Goal: Communication & Community: Share content

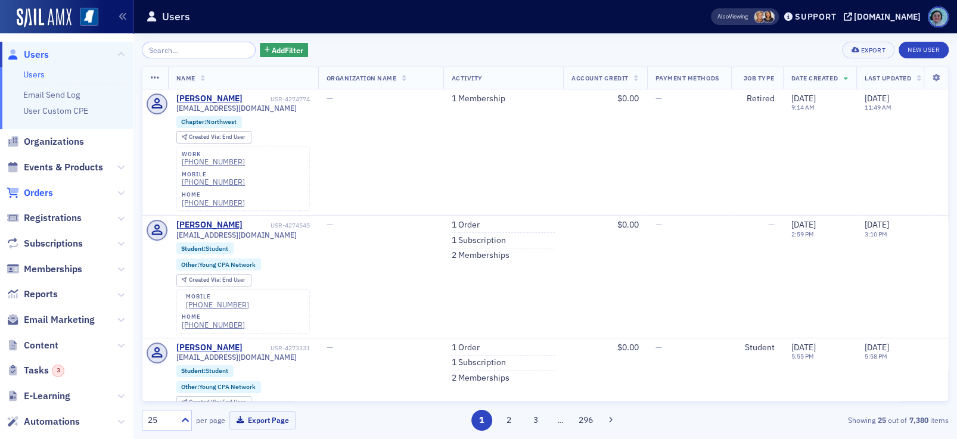
click at [49, 192] on span "Orders" at bounding box center [38, 193] width 29 height 13
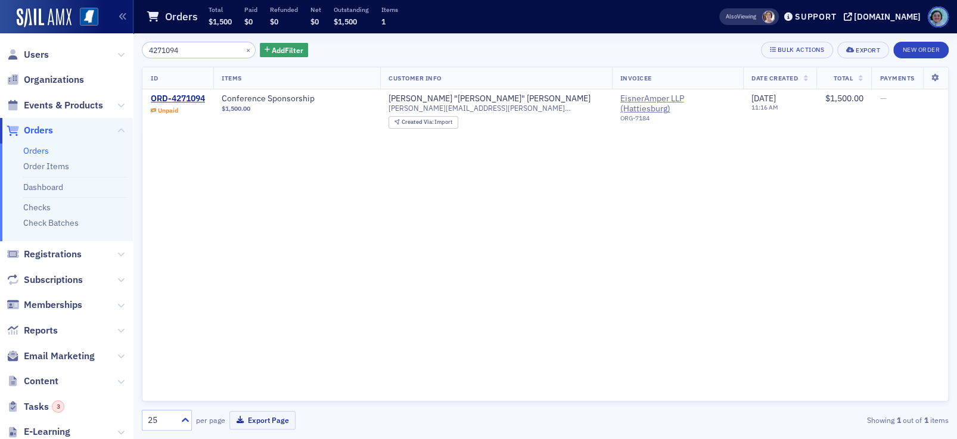
type input "4271094"
click at [40, 132] on span "Orders" at bounding box center [38, 130] width 29 height 13
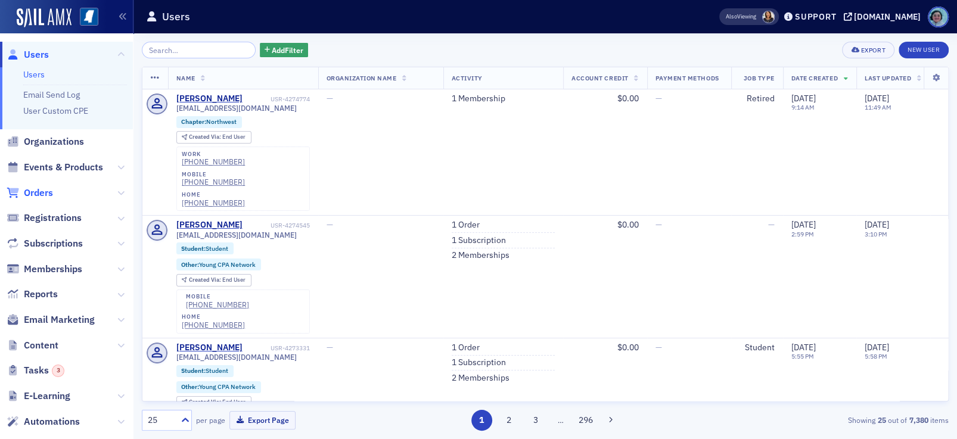
click at [47, 197] on span "Orders" at bounding box center [38, 193] width 29 height 13
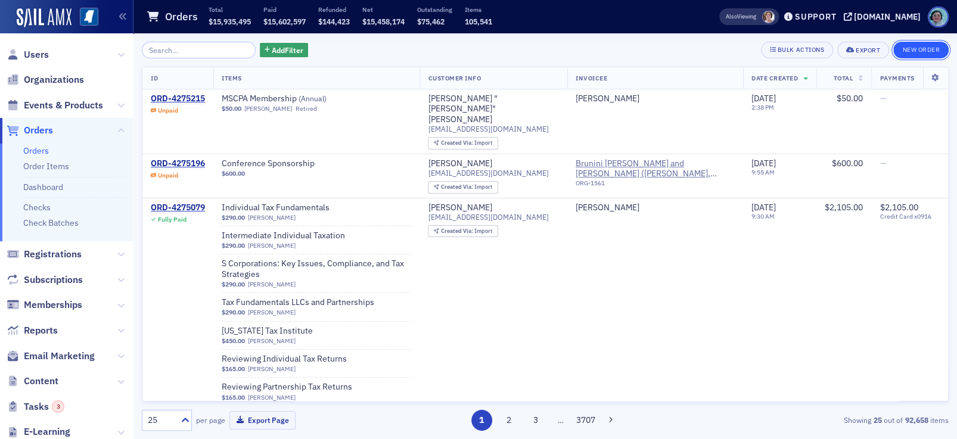
click at [927, 47] on button "New Order" at bounding box center [920, 50] width 55 height 17
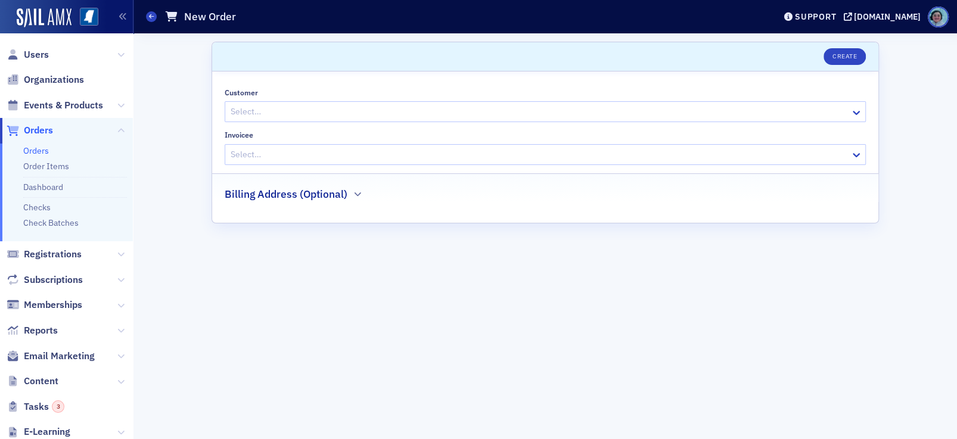
click at [441, 103] on div "Select…" at bounding box center [537, 111] width 625 height 17
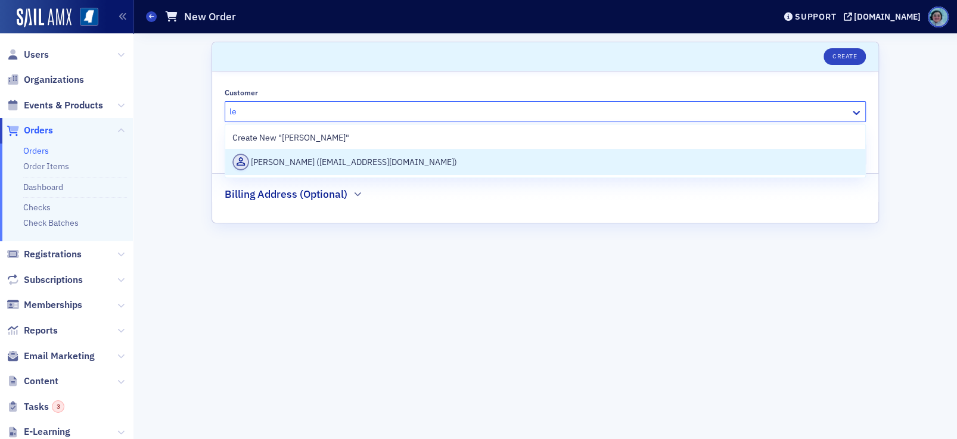
type input "l"
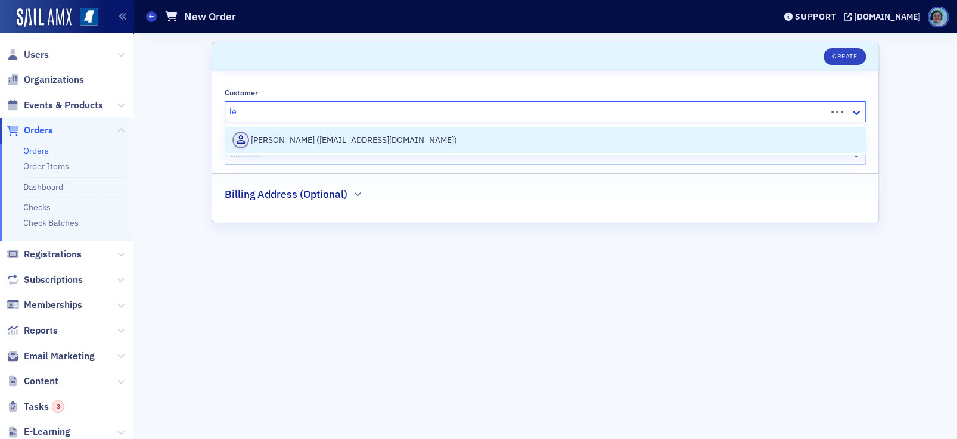
type input "l"
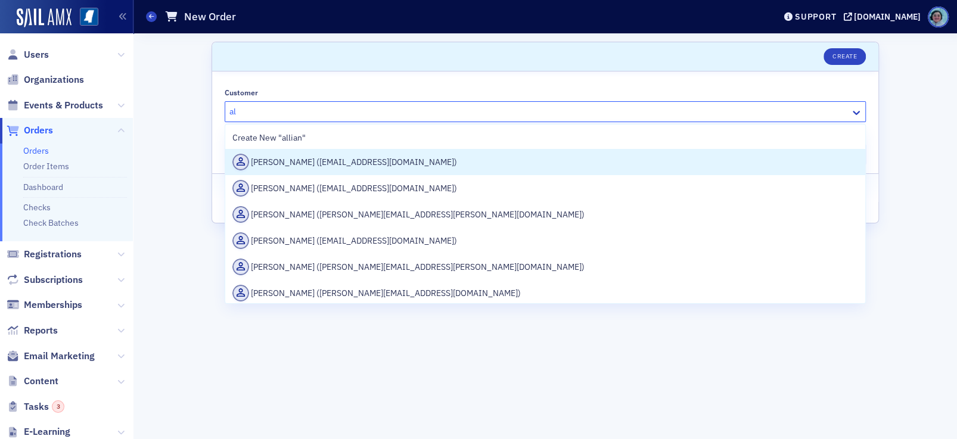
type input "a"
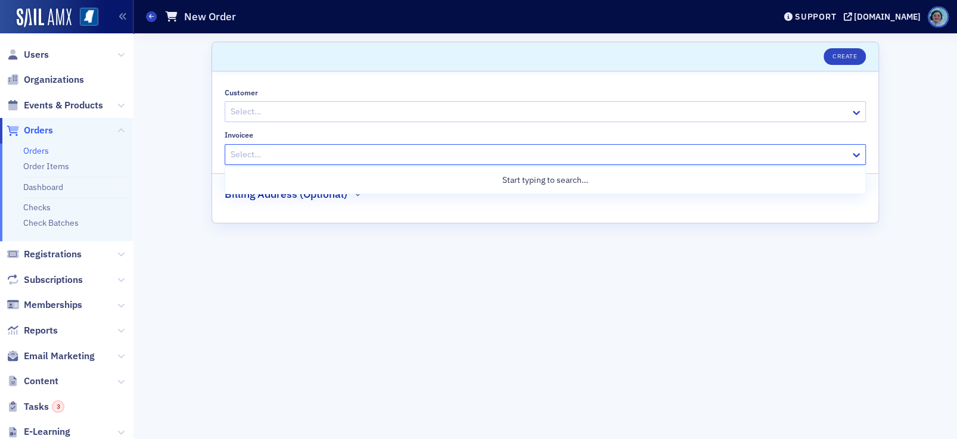
click at [426, 154] on div at bounding box center [539, 154] width 620 height 15
type input "l"
type input "alliant"
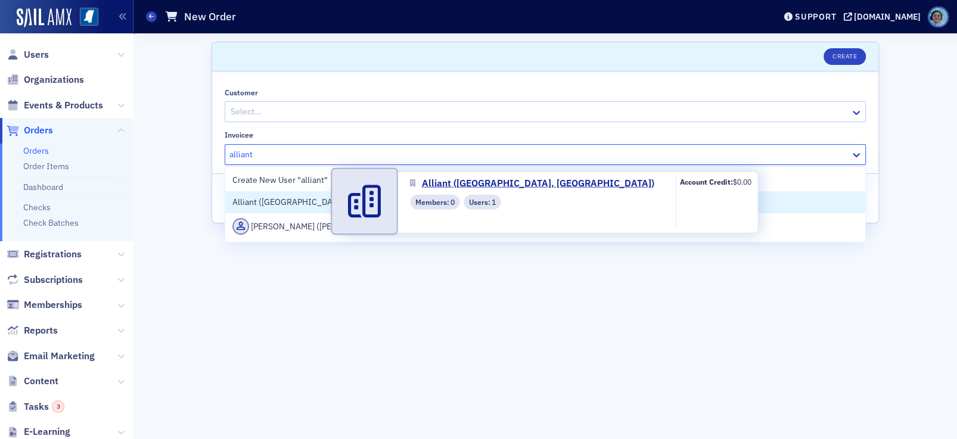
click at [334, 198] on body "Users Organizations Events & Products Orders Orders Order Items Dashboard Check…" at bounding box center [478, 219] width 957 height 439
click at [316, 198] on span "Alliant (Houston, TX)" at bounding box center [332, 202] width 201 height 13
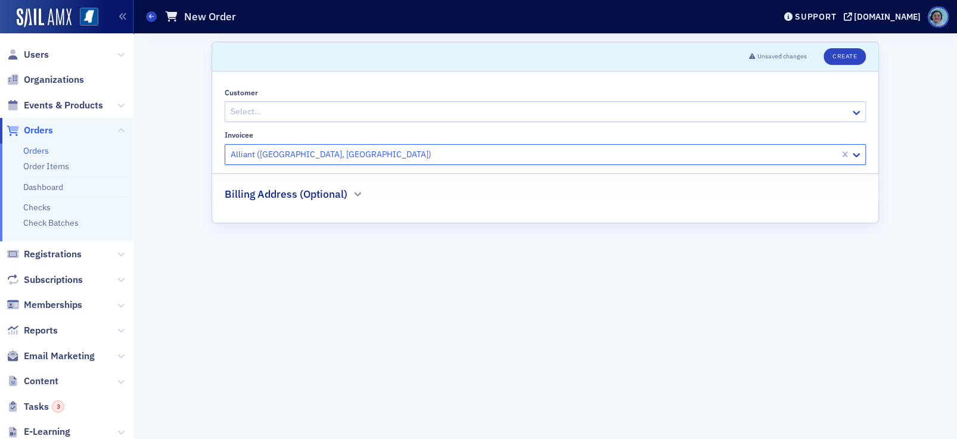
click at [312, 118] on div at bounding box center [539, 111] width 620 height 15
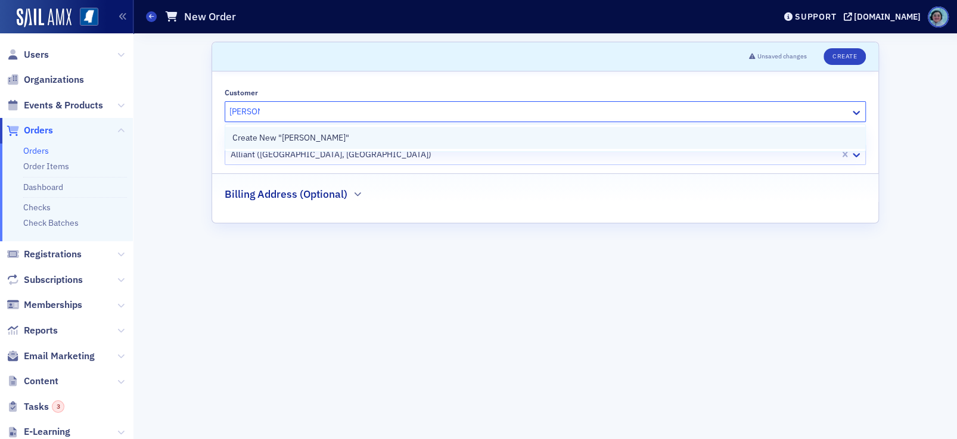
click at [369, 129] on div "Create New "LeeAnn"" at bounding box center [545, 138] width 640 height 27
click at [365, 138] on div "Create New "LeeAnn"" at bounding box center [545, 138] width 626 height 13
type input "LeeAnn"
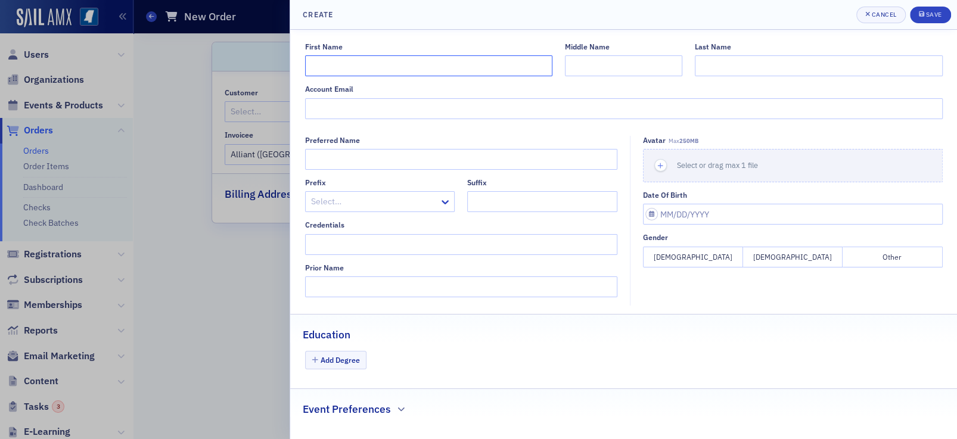
click at [367, 70] on input "First Name" at bounding box center [428, 65] width 247 height 21
type input "LeeAnn"
click at [653, 46] on div "Middle Name" at bounding box center [623, 46] width 117 height 9
click at [664, 66] on input "Middle Name" at bounding box center [623, 65] width 117 height 21
type input "Nagel"
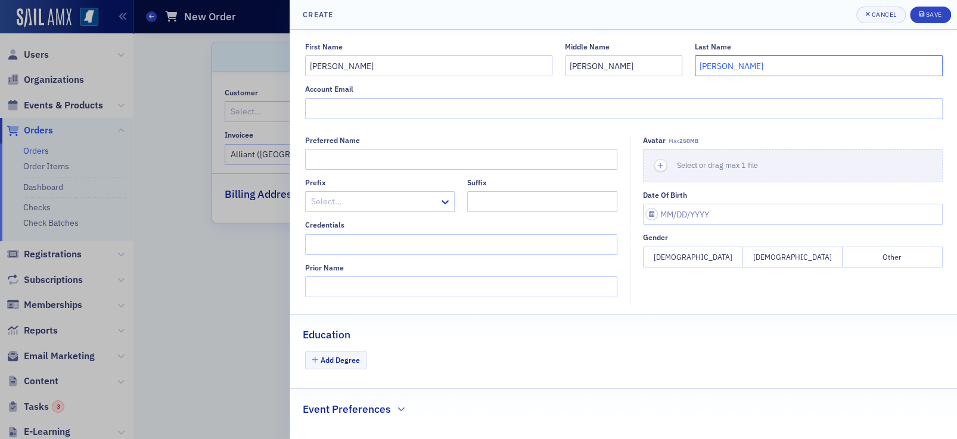
type input "Sykes"
click at [649, 114] on input "Account Email" at bounding box center [624, 108] width 638 height 21
paste input "LeeAnn.Nagel@alliantgroup.com"
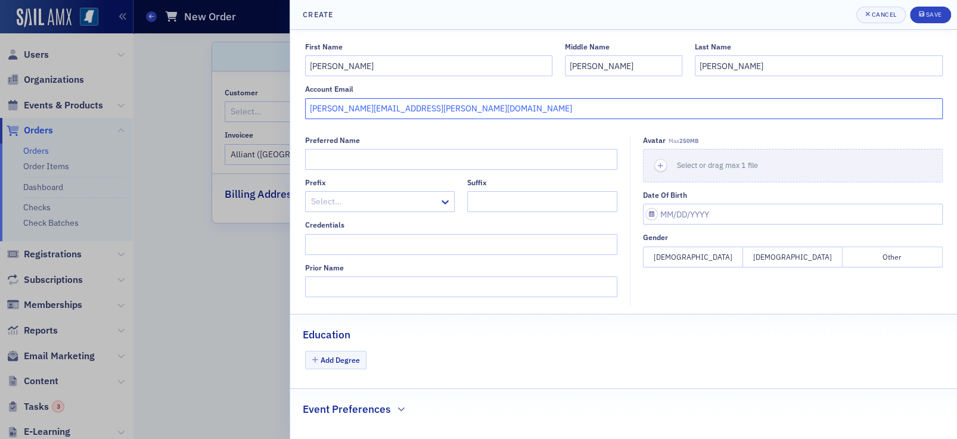
type input "LeeAnn.Nagel@alliantgroup.com"
click at [541, 134] on div "First Name LeeAnn Middle Name Nagel Last Name Sykes Account Email LeeAnn.Nagel@…" at bounding box center [624, 238] width 642 height 392
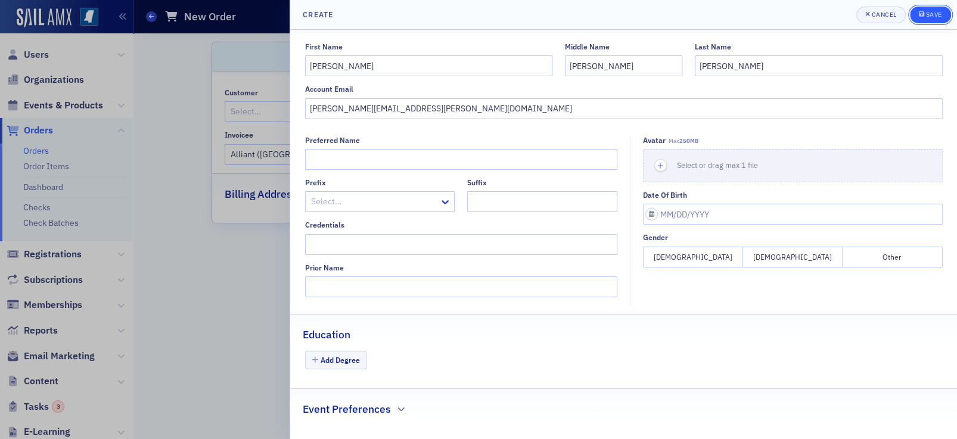
click at [937, 15] on div "Save" at bounding box center [934, 14] width 16 height 7
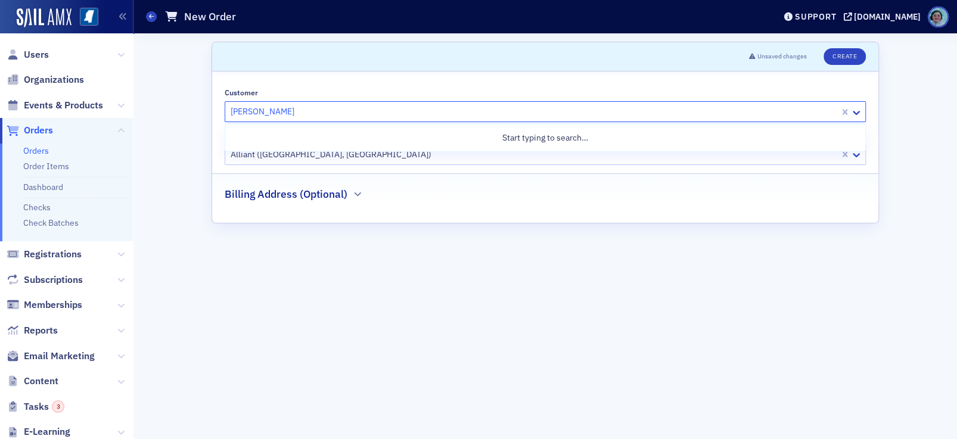
click at [417, 119] on div "[PERSON_NAME]" at bounding box center [532, 111] width 614 height 17
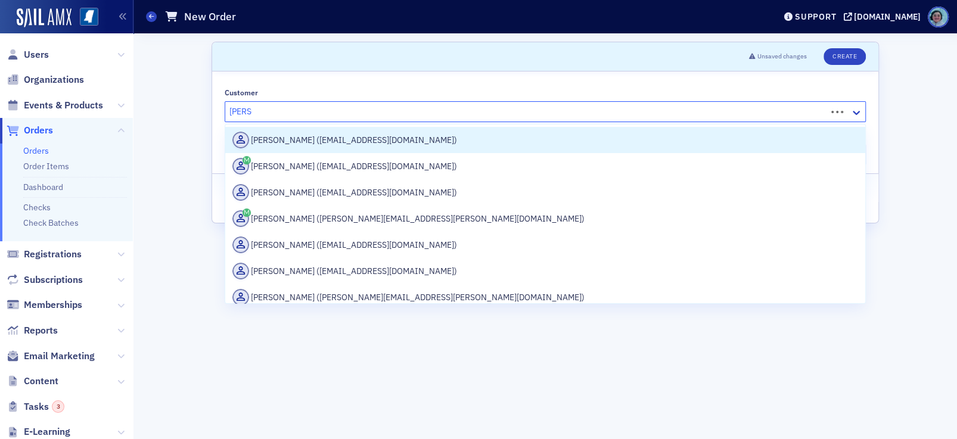
type input "leeann"
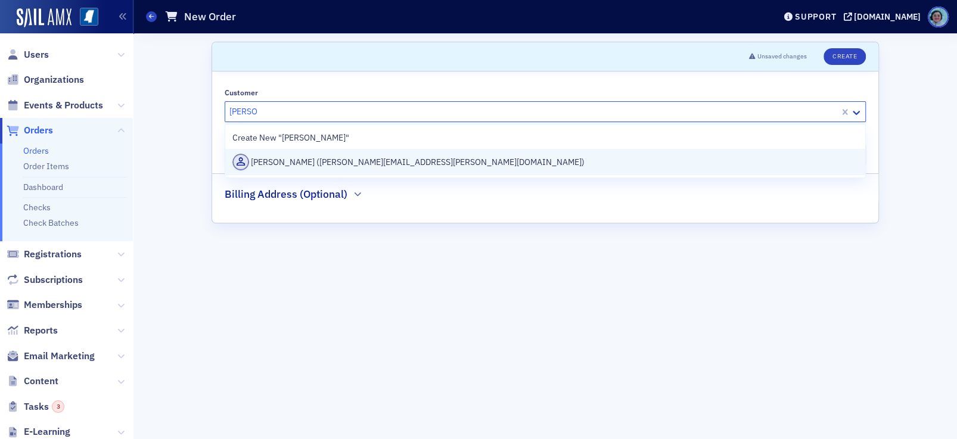
click at [437, 159] on div "LeeAnn Sykes (leeann.nagel@alliantgroup.com)" at bounding box center [545, 162] width 626 height 17
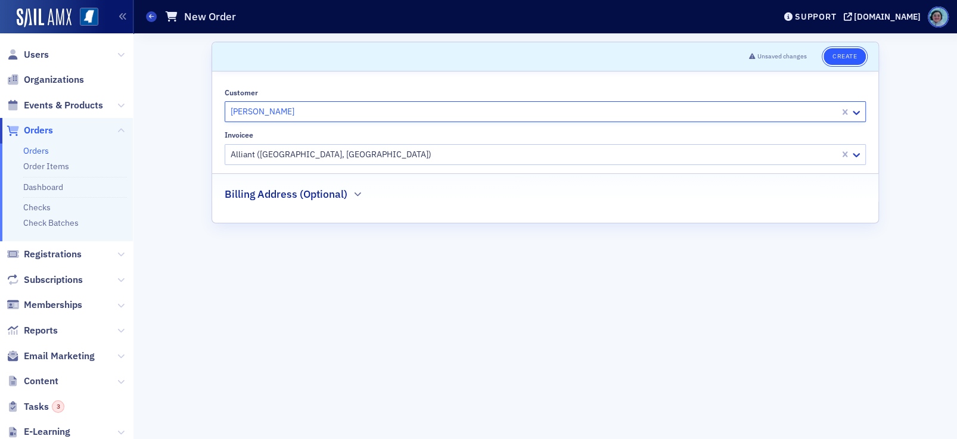
click at [844, 55] on button "Create" at bounding box center [845, 56] width 42 height 17
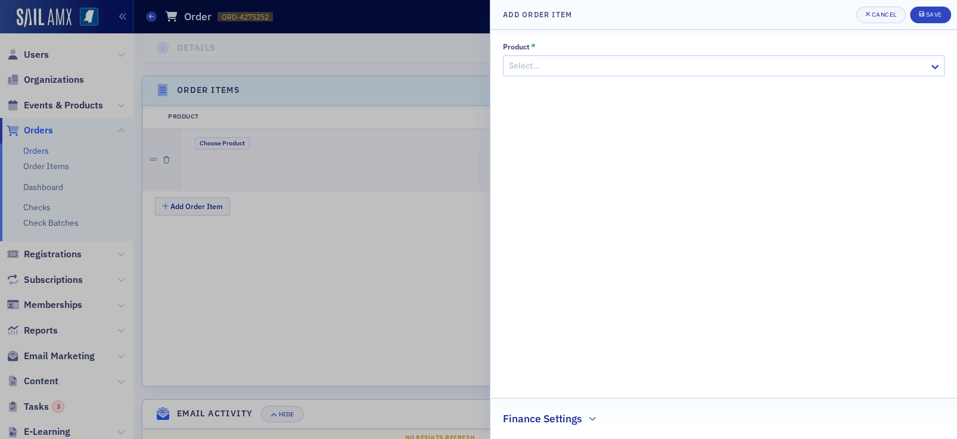
scroll to position [380, 0]
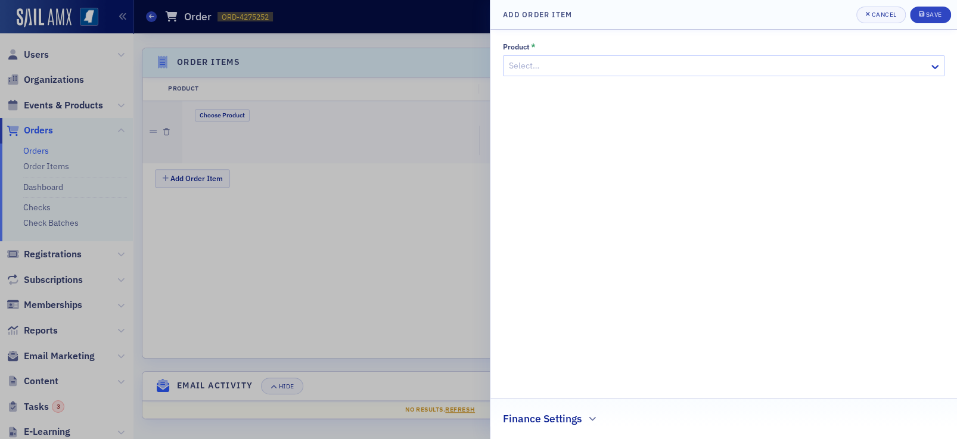
click at [709, 71] on div at bounding box center [718, 65] width 420 height 15
type input "con"
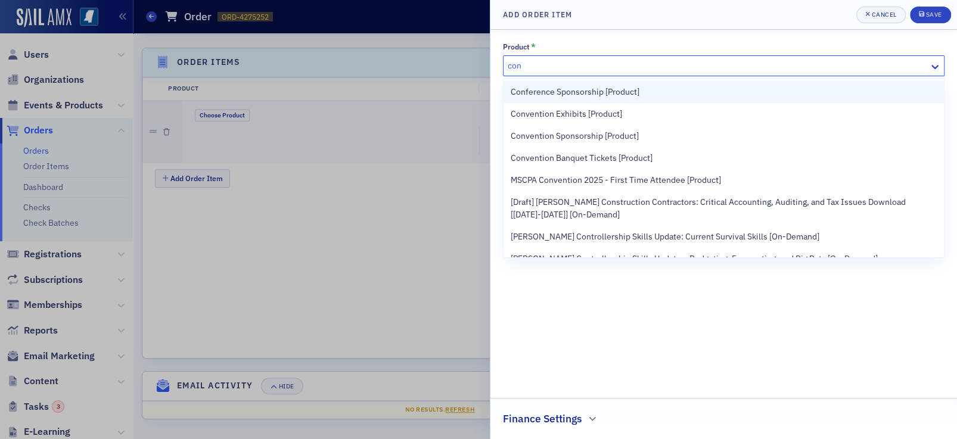
click at [712, 92] on div "Conference Sponsorship [Product]" at bounding box center [724, 92] width 426 height 13
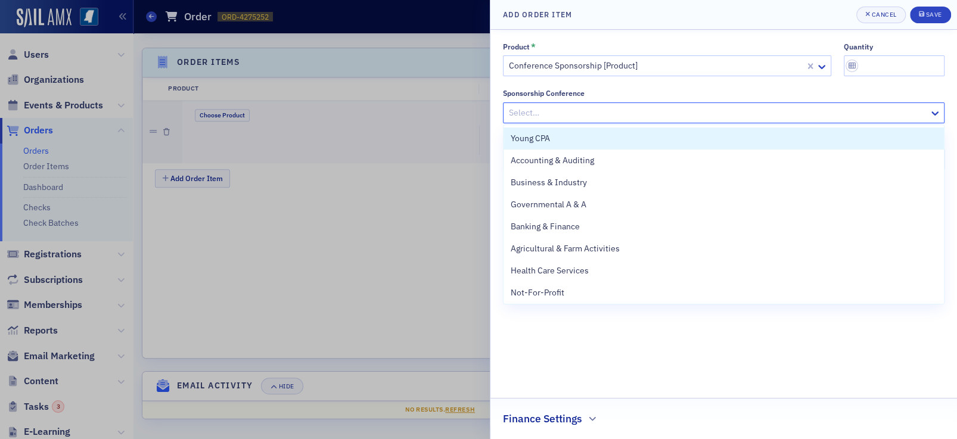
click at [698, 108] on div at bounding box center [718, 112] width 420 height 15
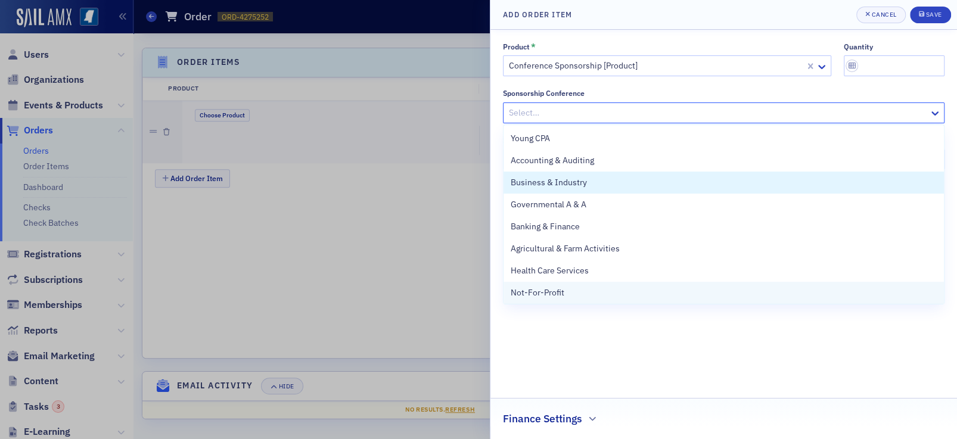
scroll to position [90, 0]
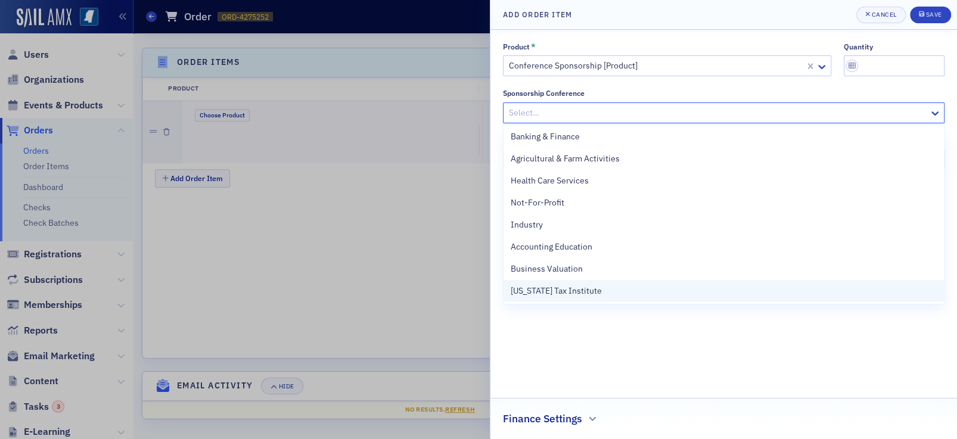
click at [632, 297] on div "Mississippi Tax Institute" at bounding box center [724, 291] width 426 height 13
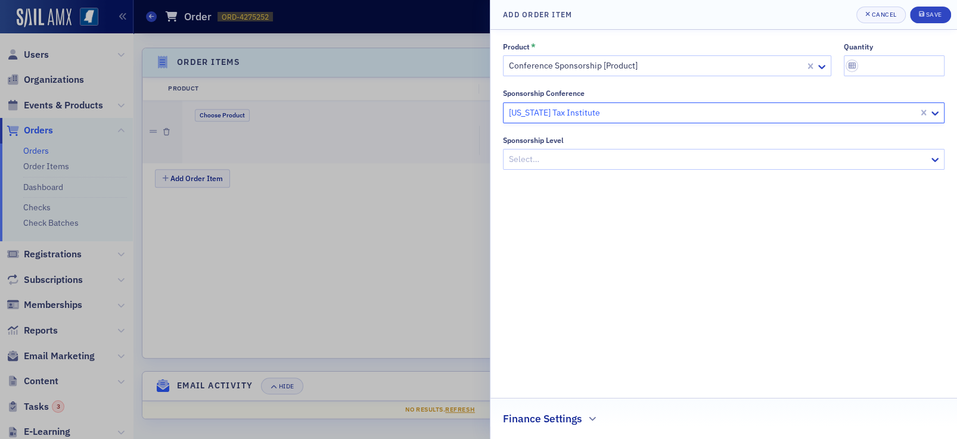
click at [613, 164] on div at bounding box center [718, 159] width 420 height 15
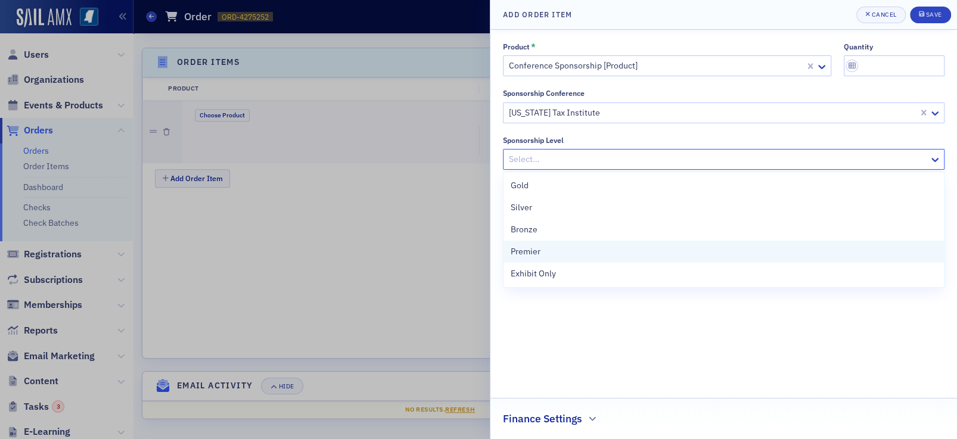
click at [593, 254] on div "Premier" at bounding box center [724, 252] width 426 height 13
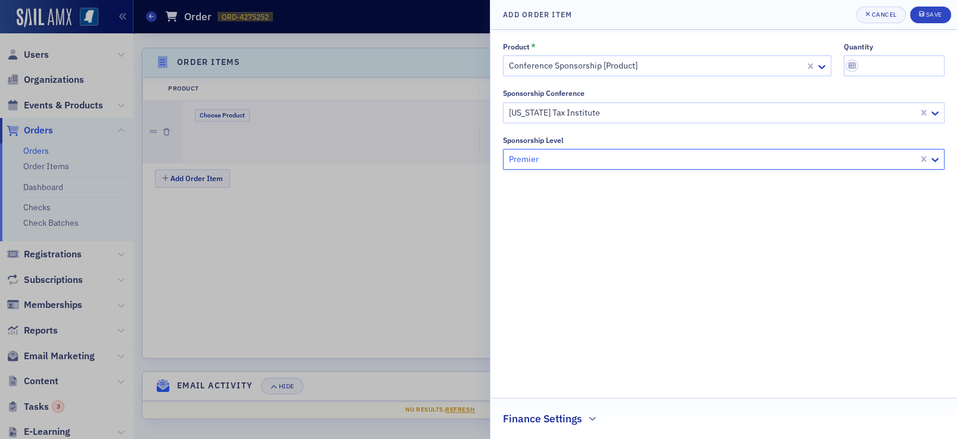
click at [569, 411] on h2 "Finance Settings" at bounding box center [542, 418] width 79 height 15
click at [578, 414] on div at bounding box center [718, 416] width 416 height 15
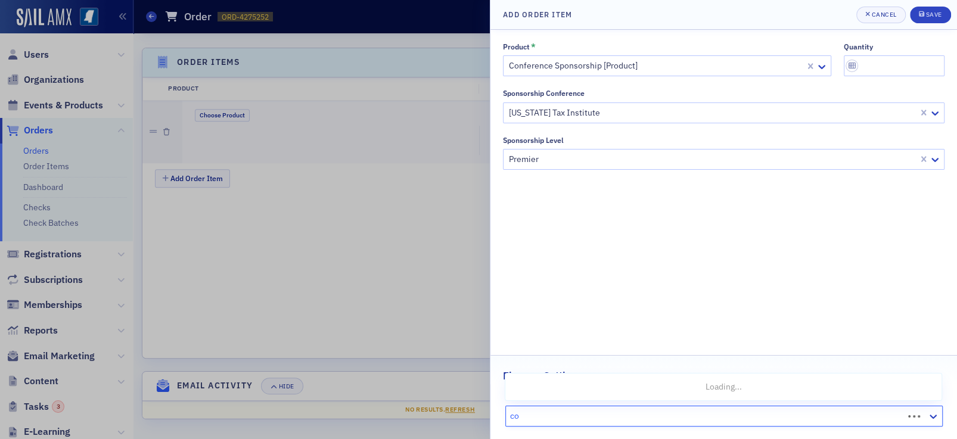
type input "c"
type input "mississippi"
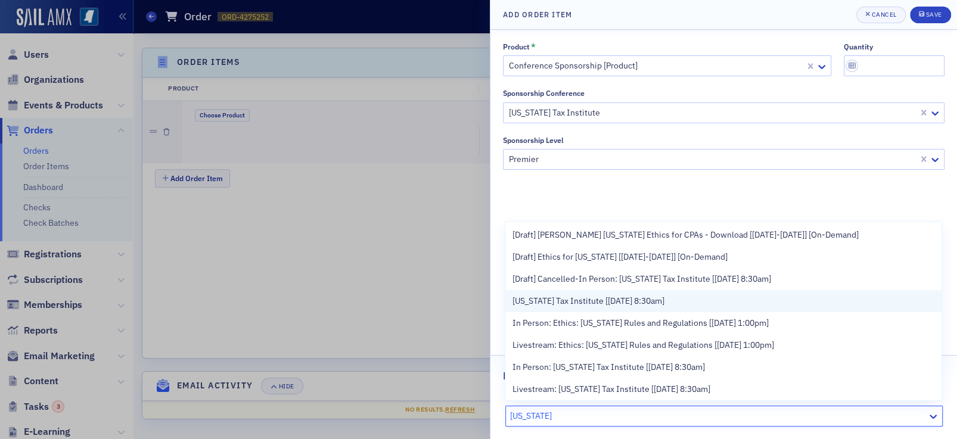
click at [620, 299] on span "Mississippi Tax Institute [12/8/2025 8:30am]" at bounding box center [589, 301] width 152 height 13
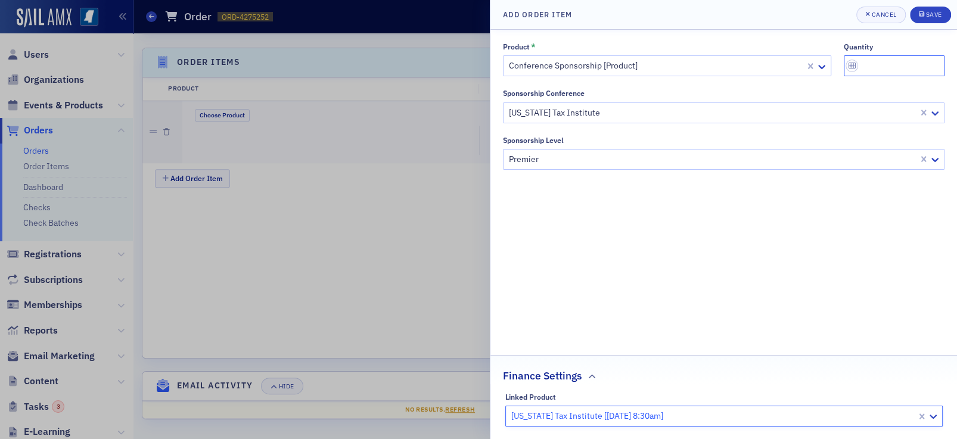
click at [877, 67] on input "quantity" at bounding box center [894, 65] width 101 height 21
type input "1"
click at [850, 237] on div "Product * Conference Sponsorship [Product] quantity 1 Sponsorship Conference Mi…" at bounding box center [724, 234] width 442 height 384
click at [927, 8] on button "Save" at bounding box center [930, 15] width 41 height 17
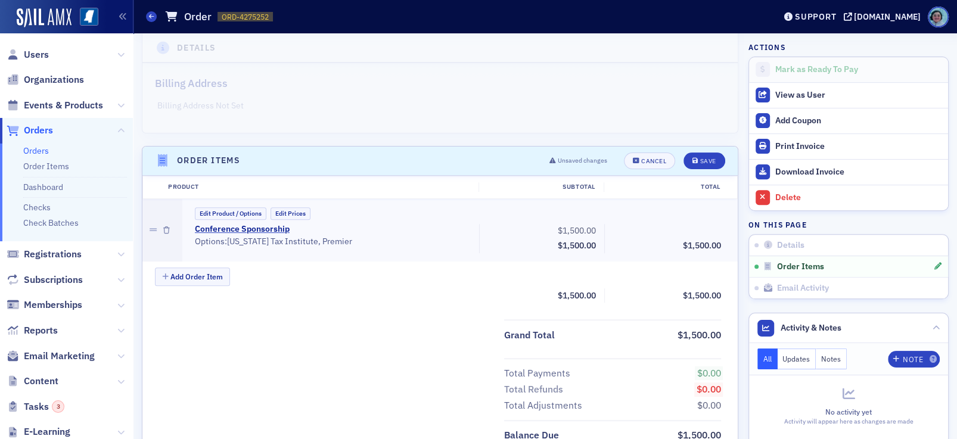
scroll to position [358, 0]
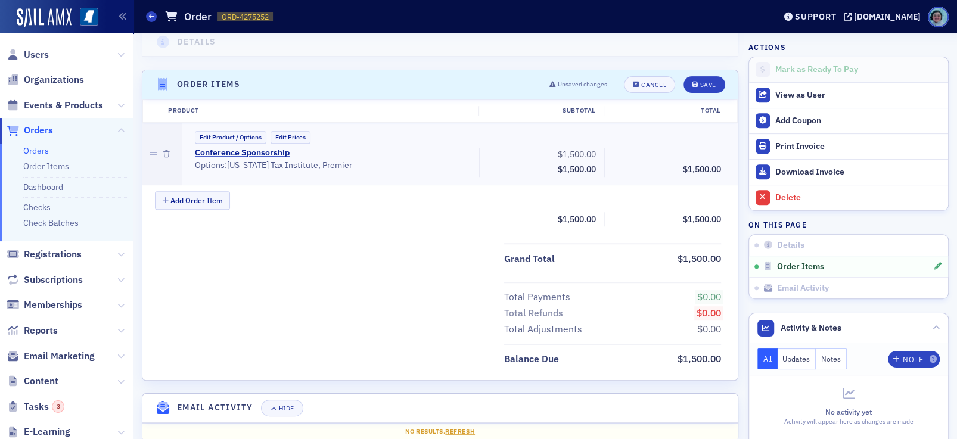
click at [698, 72] on header "Order Items Unsaved changes Cancel Save" at bounding box center [439, 84] width 595 height 29
click at [703, 82] on div "Save" at bounding box center [708, 85] width 16 height 7
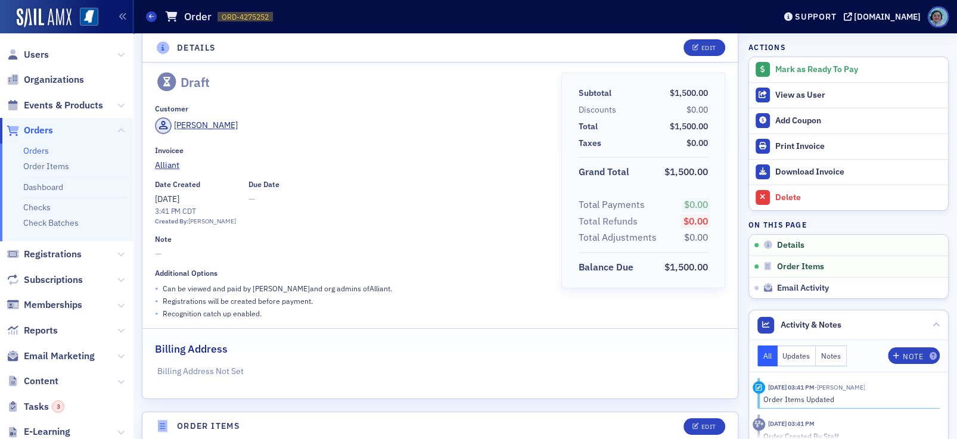
scroll to position [0, 0]
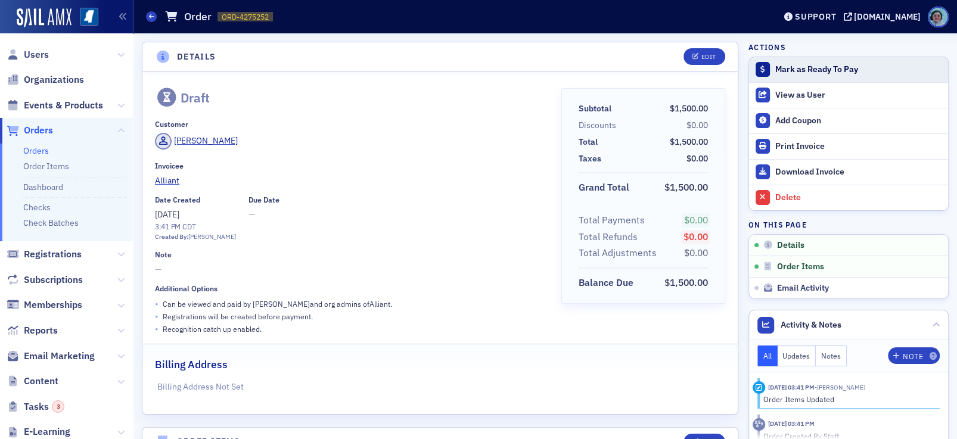
click at [777, 58] on button "Mark as Ready To Pay" at bounding box center [848, 69] width 199 height 25
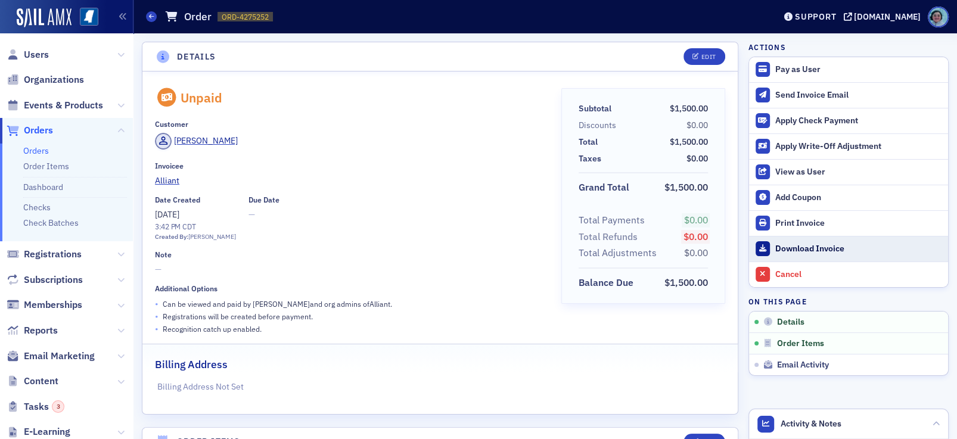
click at [808, 250] on div "Download Invoice" at bounding box center [858, 249] width 167 height 11
drag, startPoint x: 240, startPoint y: 17, endPoint x: 277, endPoint y: 22, distance: 37.9
click at [277, 22] on div "Orders Order ORD-4275252 4275252" at bounding box center [451, 16] width 611 height 23
copy span "4275252"
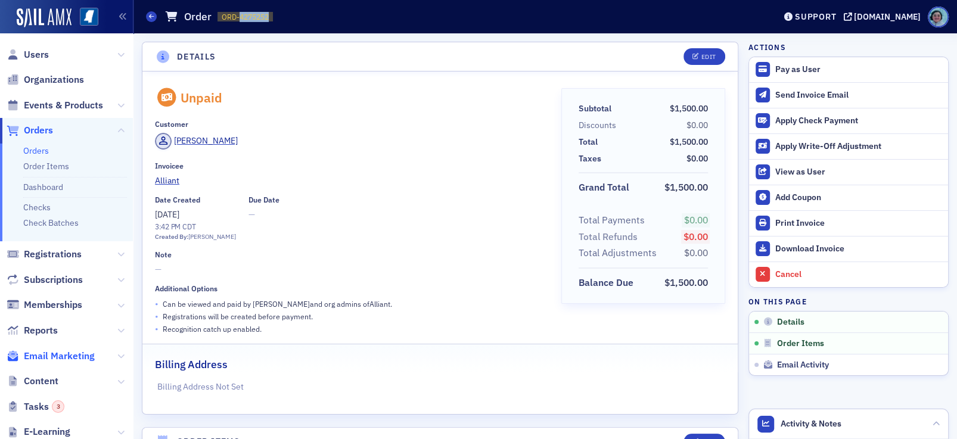
click at [82, 355] on span "Email Marketing" at bounding box center [59, 356] width 71 height 13
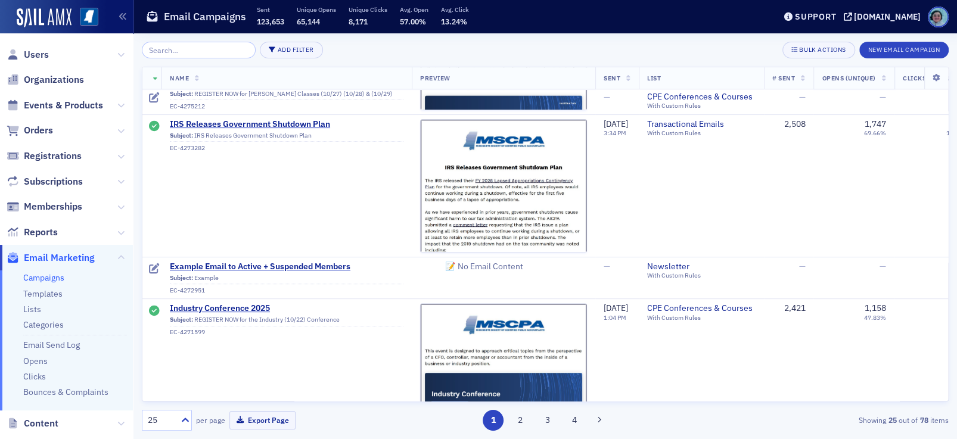
scroll to position [238, 0]
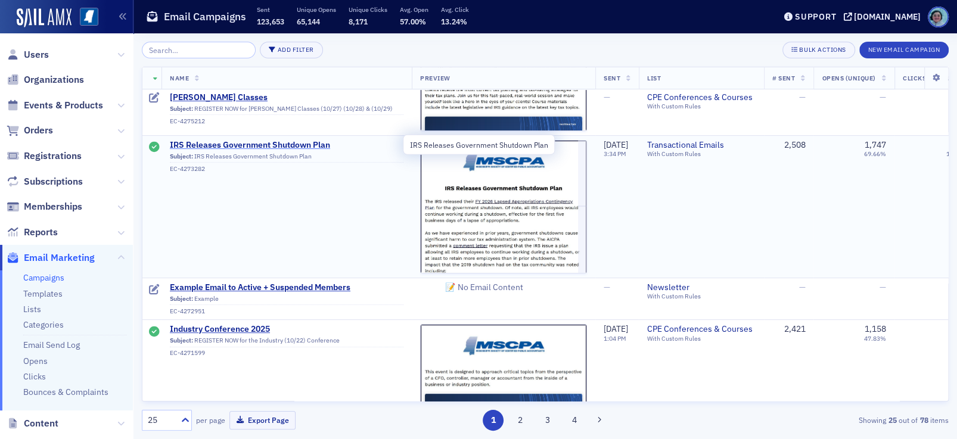
click at [322, 147] on span "IRS Releases Government Shutdown Plan" at bounding box center [287, 145] width 234 height 11
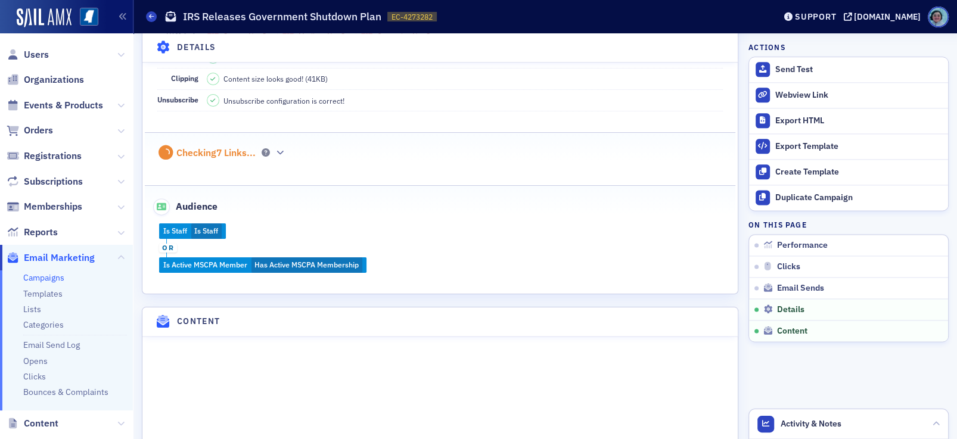
scroll to position [1132, 0]
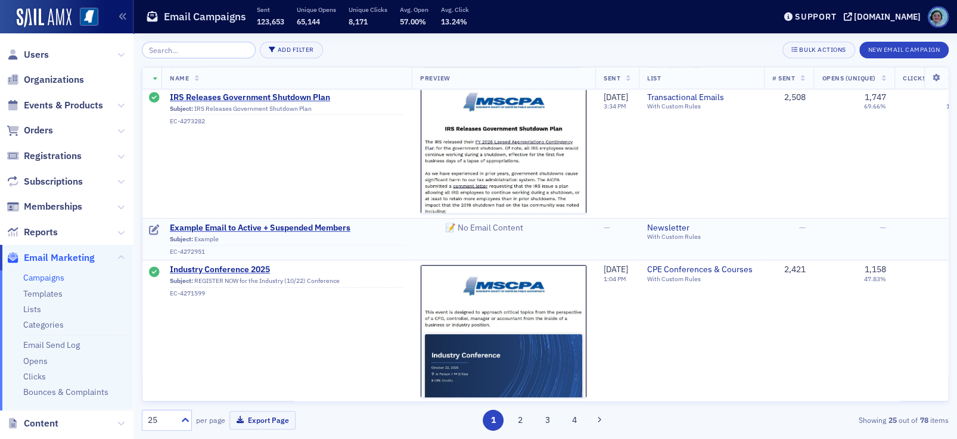
scroll to position [298, 0]
click at [297, 226] on span "Example Email to Active + Suspended Members" at bounding box center [287, 228] width 234 height 11
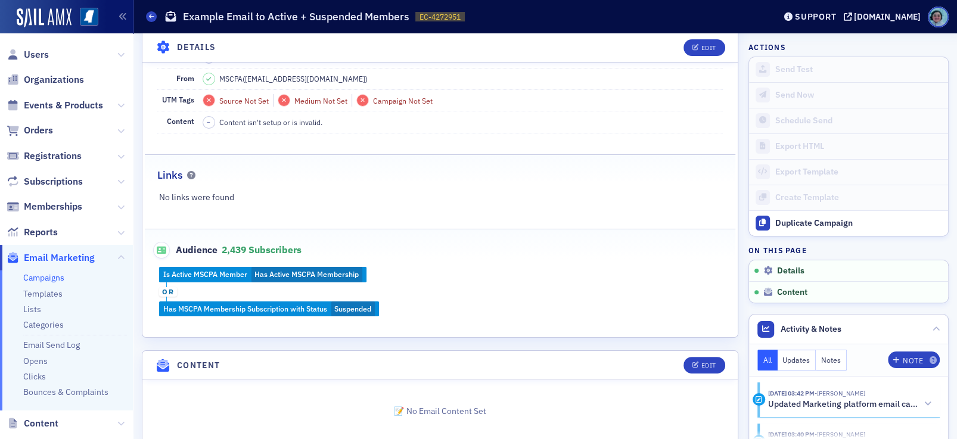
scroll to position [195, 0]
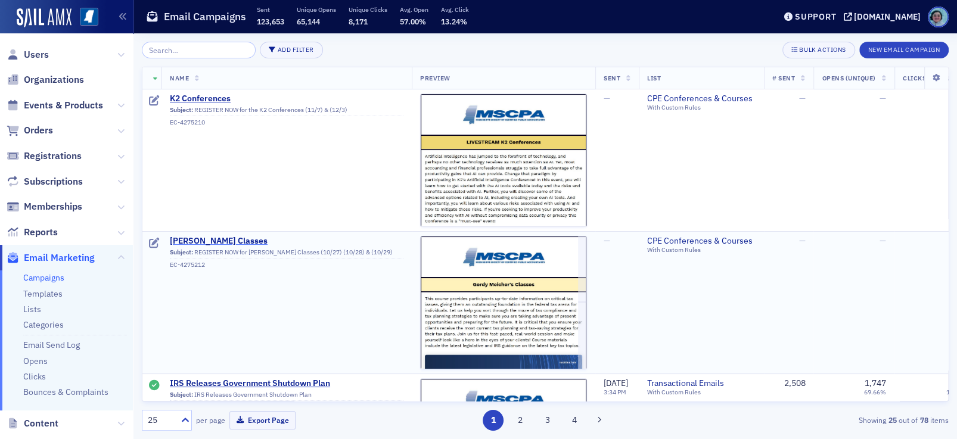
click at [248, 238] on span "[PERSON_NAME] Classes" at bounding box center [287, 241] width 234 height 11
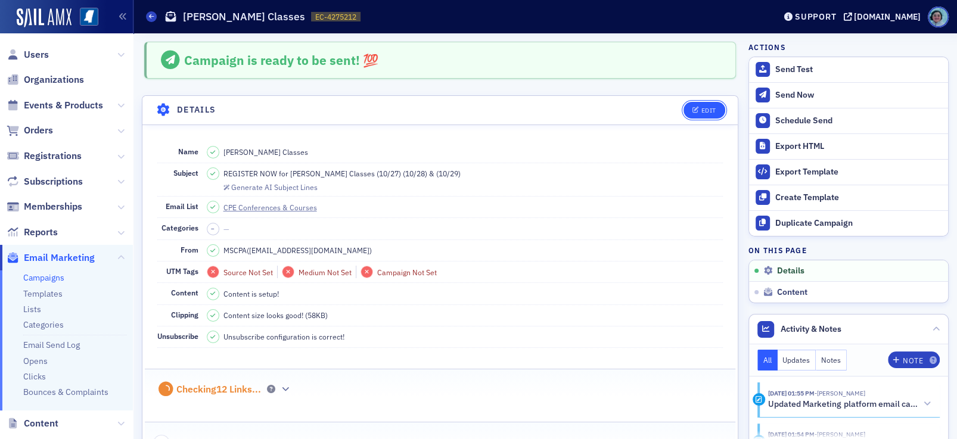
click at [701, 111] on div "Edit" at bounding box center [708, 110] width 15 height 7
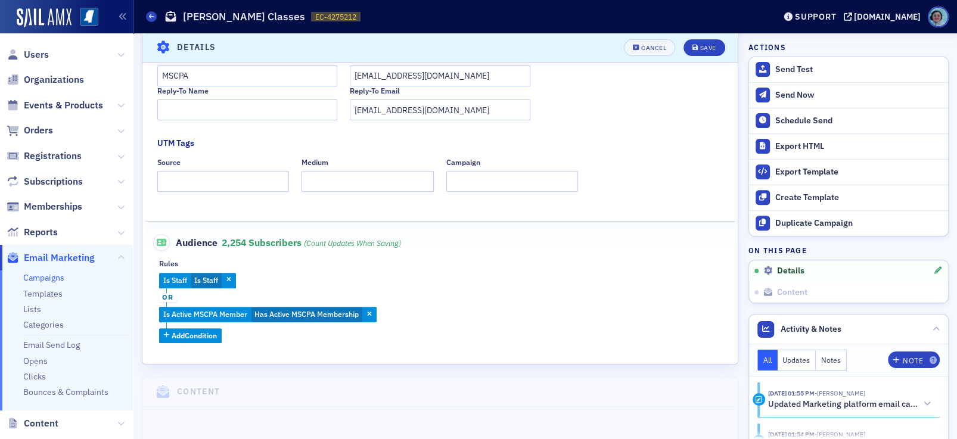
scroll to position [353, 0]
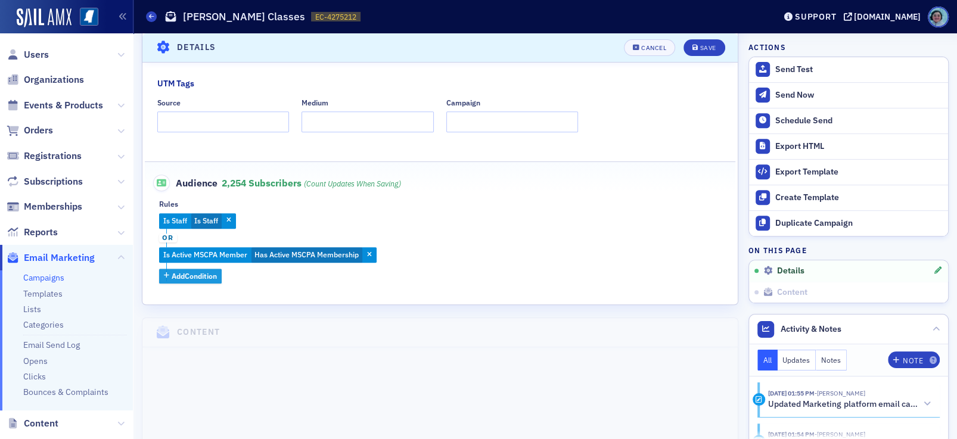
click at [211, 280] on span "Add Condition" at bounding box center [194, 276] width 45 height 11
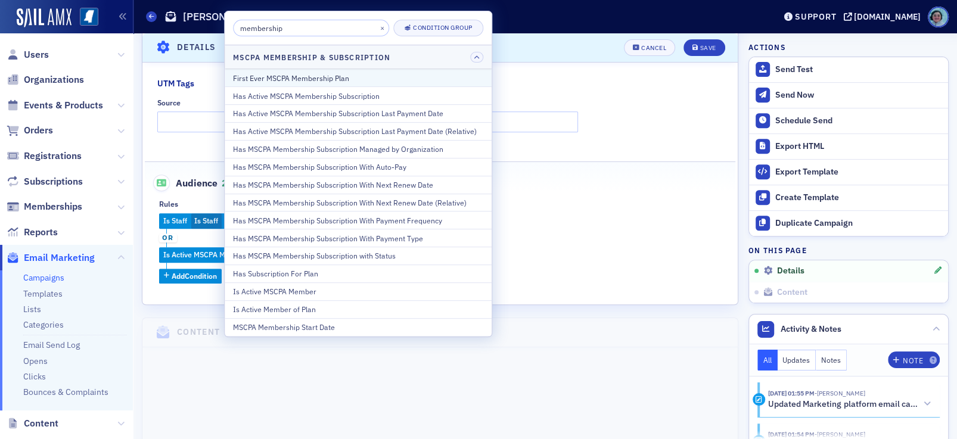
type input "membership"
click at [356, 80] on div "First Ever MSCPA Membership Plan" at bounding box center [358, 78] width 250 height 11
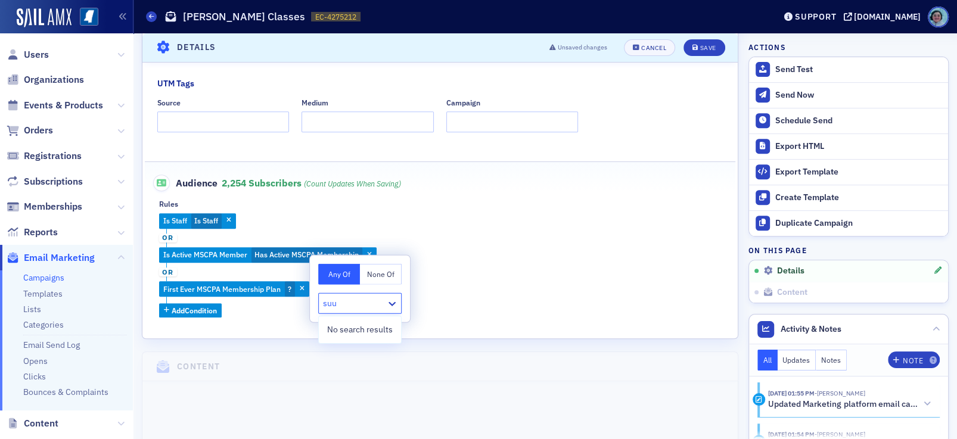
type input "suu"
click at [489, 270] on div "Is Staff Is Staff or Is Active MSCPA Member Has Active MSCPA Membership or Firs…" at bounding box center [440, 265] width 562 height 104
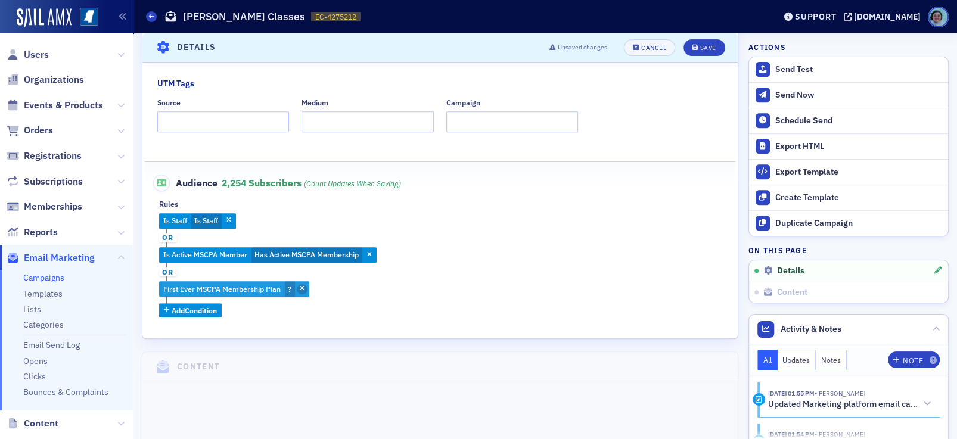
click at [306, 289] on span "button" at bounding box center [302, 289] width 11 height 11
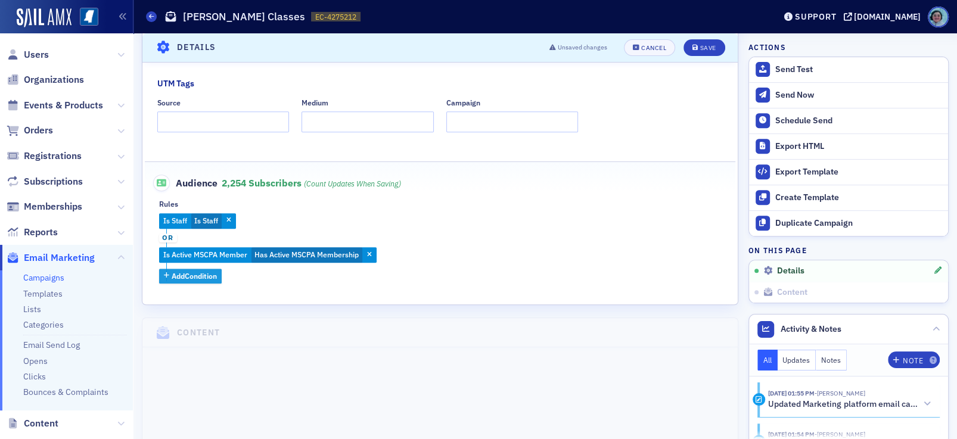
click at [207, 279] on span "Add Condition" at bounding box center [194, 276] width 45 height 11
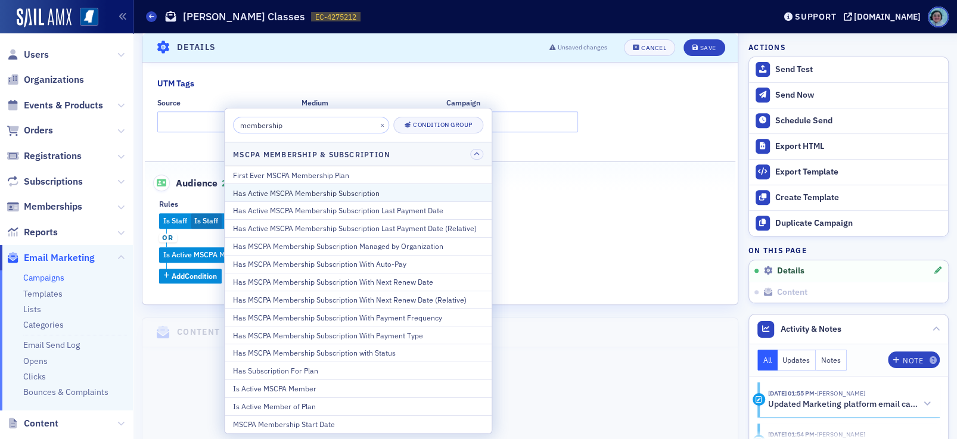
click at [412, 190] on div "Has Active MSCPA Membership Subscription" at bounding box center [358, 192] width 250 height 11
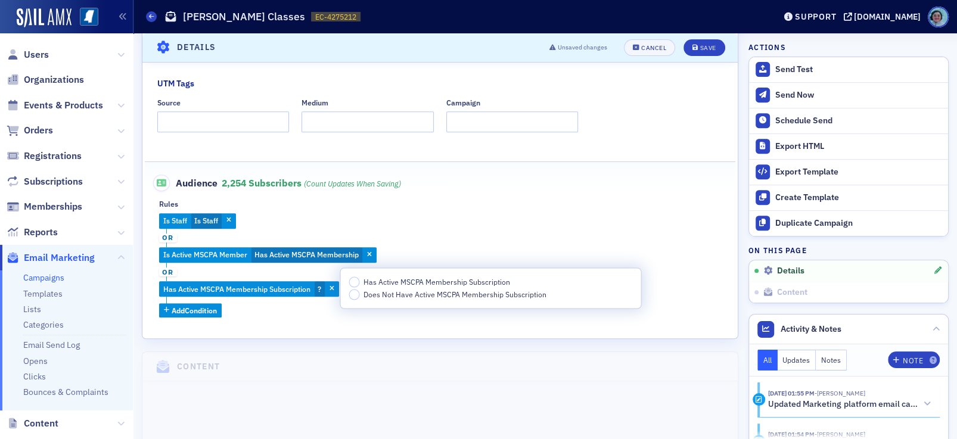
click at [398, 281] on span "Has Active MSCPA Membership Subscription" at bounding box center [437, 282] width 147 height 10
click at [359, 281] on input "Has Active MSCPA Membership Subscription" at bounding box center [354, 282] width 11 height 11
click at [399, 294] on span "Does Not Have Active MSCPA Membership Subscription" at bounding box center [455, 295] width 183 height 10
click at [359, 294] on input "Does Not Have Active MSCPA Membership Subscription" at bounding box center [354, 295] width 11 height 11
click at [352, 311] on div "Is Staff Is Staff or Is Active MSCPA Member Has Active MSCPA Membership or Has …" at bounding box center [440, 265] width 562 height 104
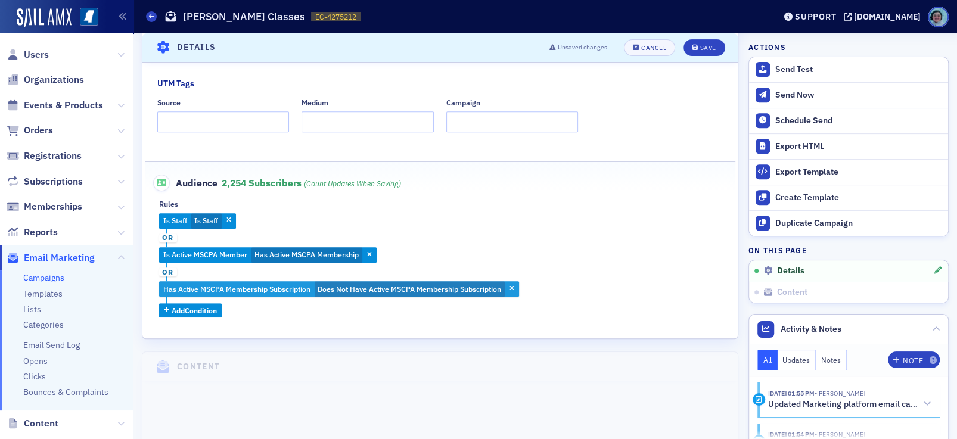
click at [517, 284] on button "button" at bounding box center [512, 289] width 11 height 11
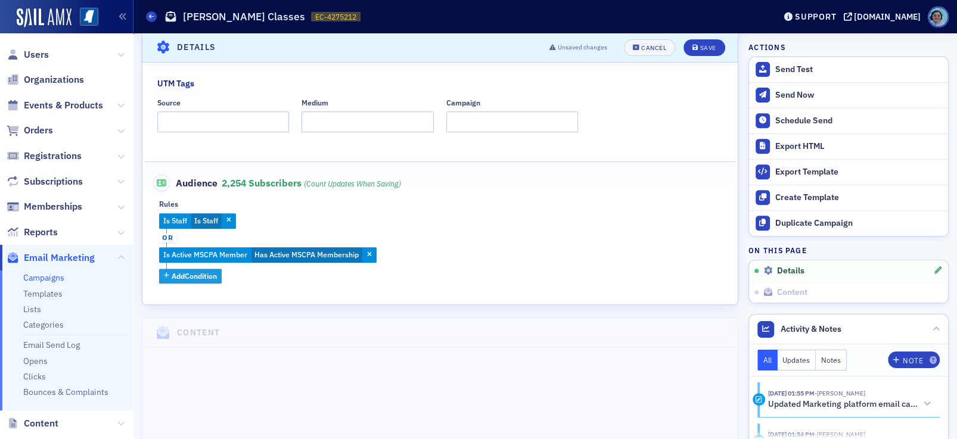
click at [217, 275] on span "Add Condition" at bounding box center [194, 276] width 45 height 11
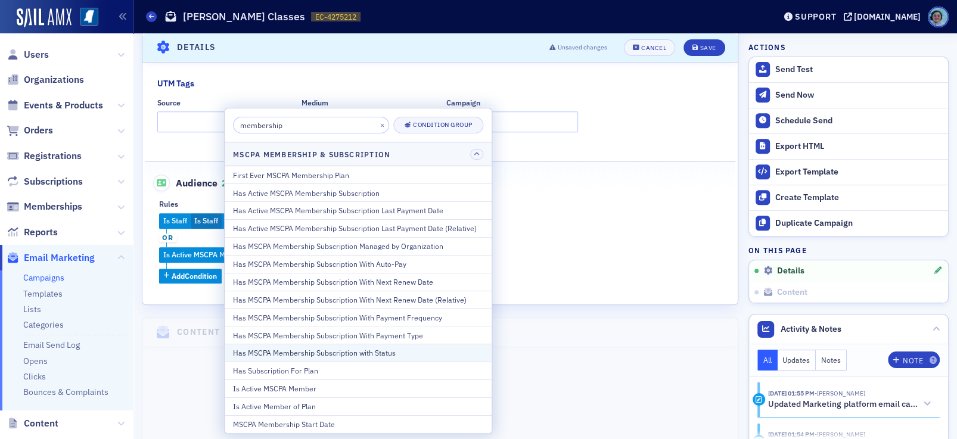
click at [393, 348] on div "Has MSCPA Membership Subscription with Status" at bounding box center [358, 352] width 250 height 11
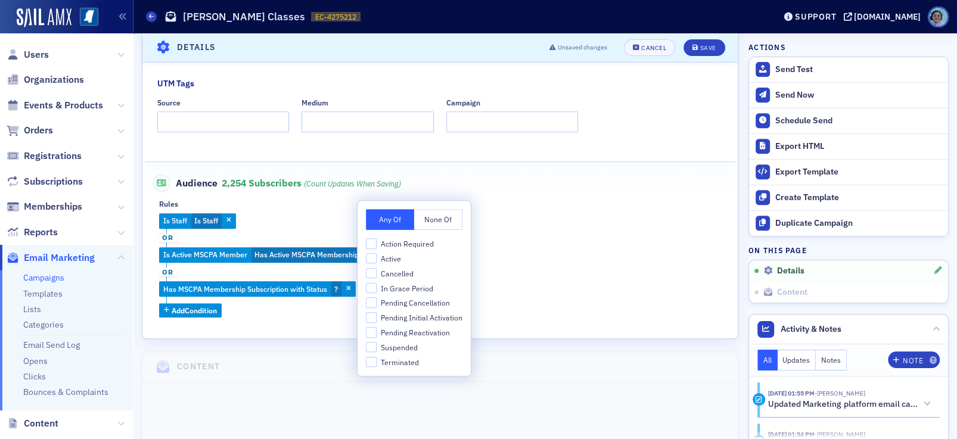
click at [406, 347] on span "Suspended" at bounding box center [399, 348] width 37 height 10
click at [377, 347] on input "Suspended" at bounding box center [371, 347] width 11 height 11
checkbox input "true"
click at [541, 305] on div "Is Staff Is Staff or Is Active MSCPA Member Has Active MSCPA Membership or Has …" at bounding box center [440, 265] width 562 height 104
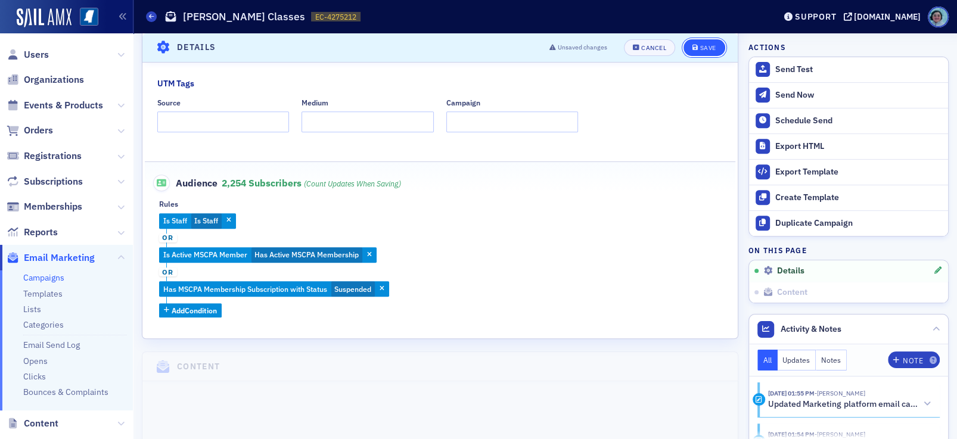
click at [702, 42] on button "Save" at bounding box center [704, 47] width 41 height 17
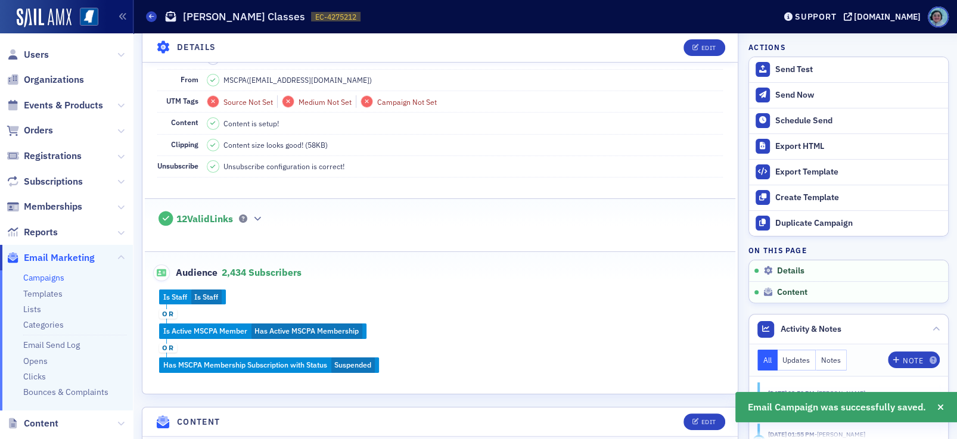
scroll to position [175, 0]
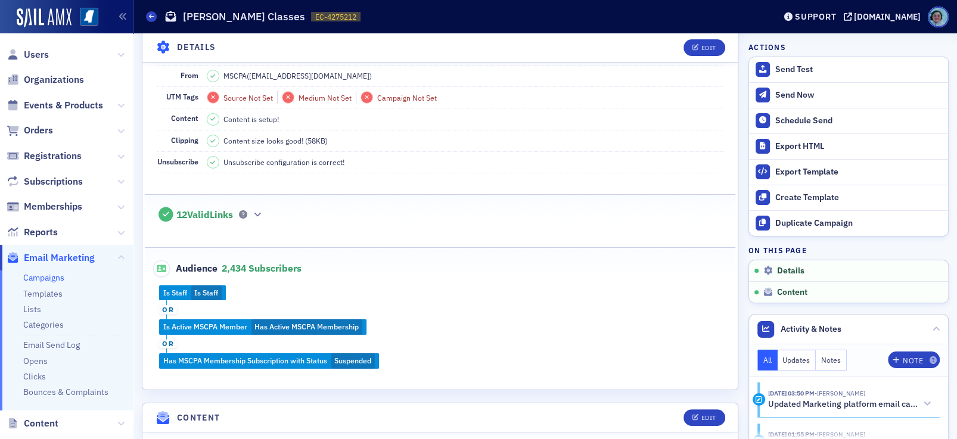
click at [57, 279] on link "Campaigns" at bounding box center [43, 277] width 41 height 11
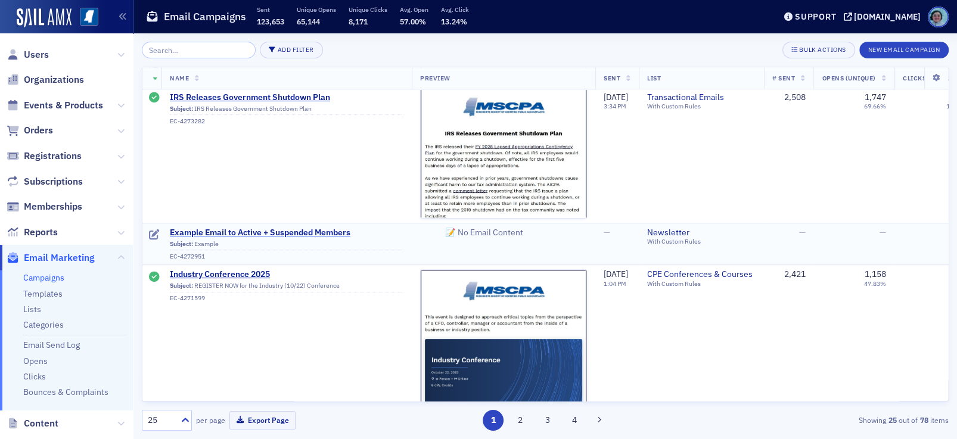
scroll to position [298, 0]
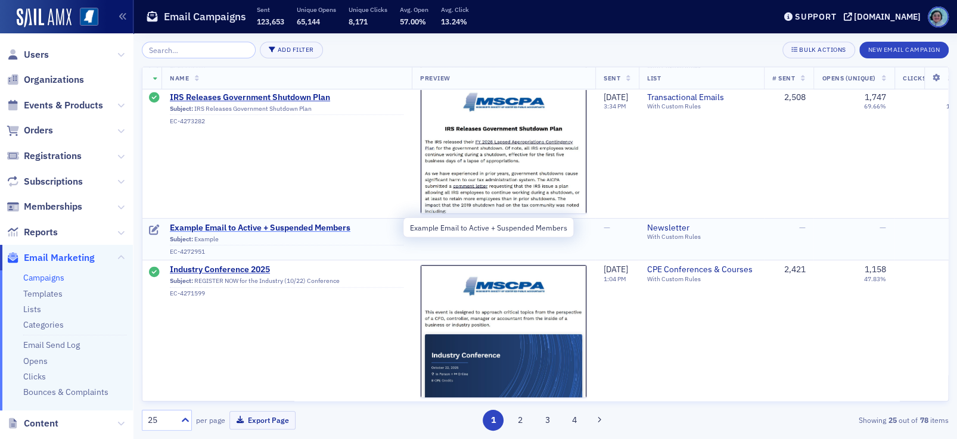
click at [277, 226] on span "Example Email to Active + Suspended Members" at bounding box center [287, 228] width 234 height 11
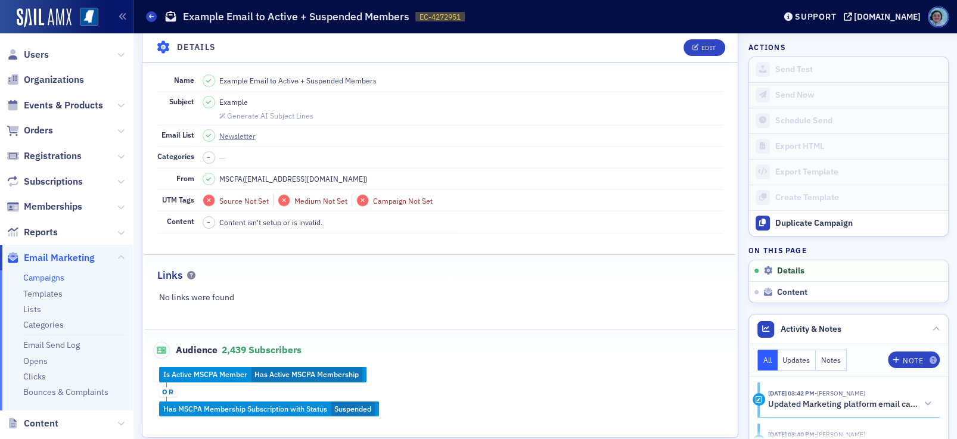
scroll to position [195, 0]
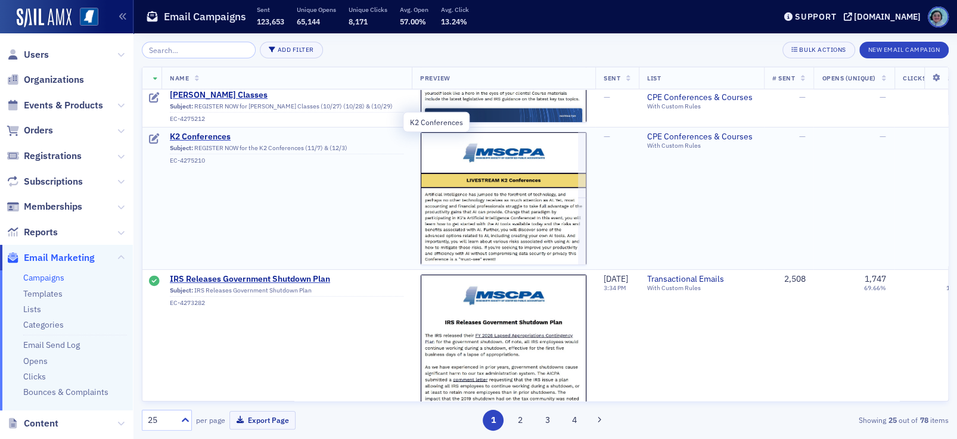
scroll to position [119, 0]
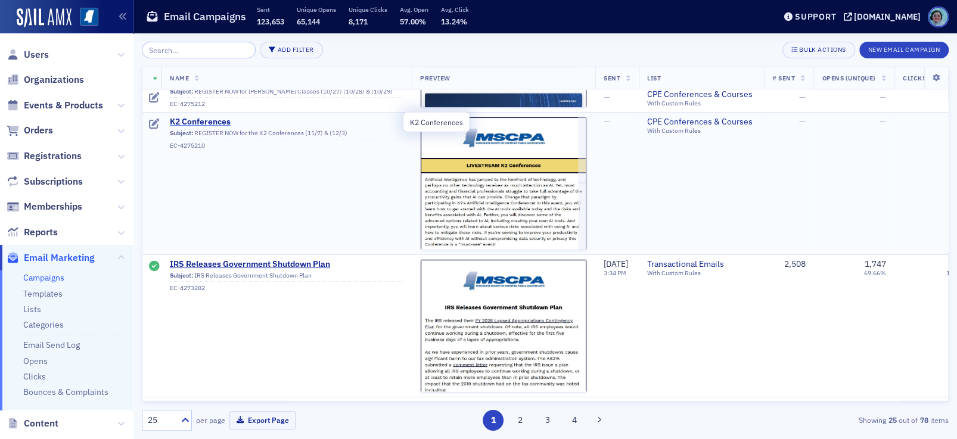
click at [197, 118] on span "K2 Conferences" at bounding box center [287, 122] width 234 height 11
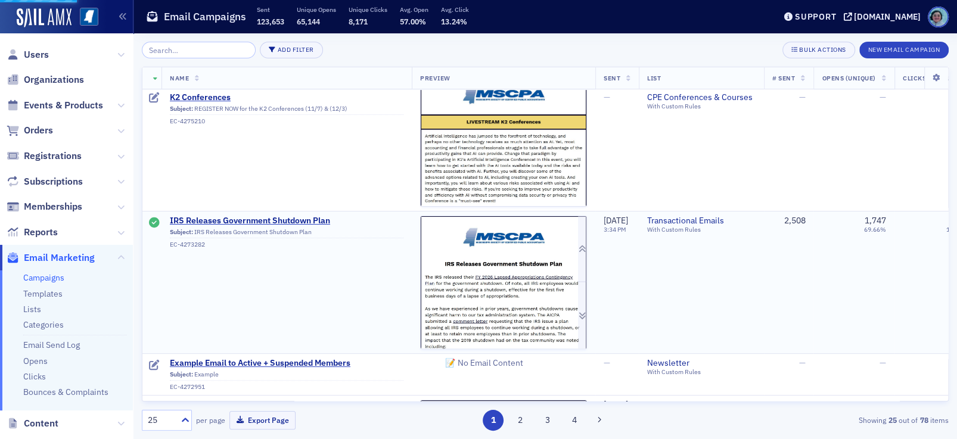
scroll to position [234, 0]
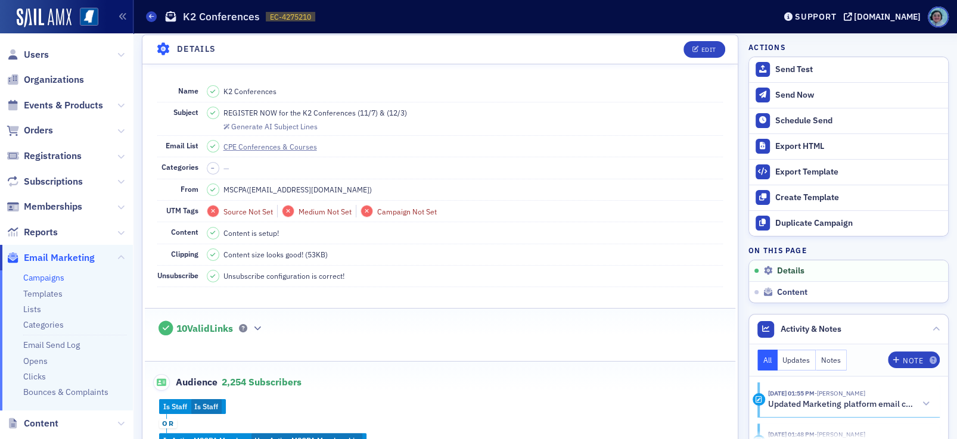
scroll to position [60, 0]
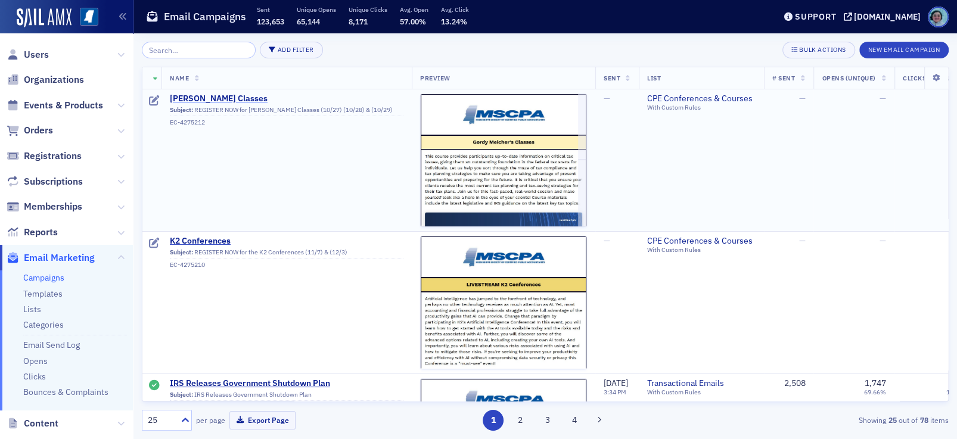
click at [238, 94] on span "[PERSON_NAME] Classes" at bounding box center [287, 99] width 234 height 11
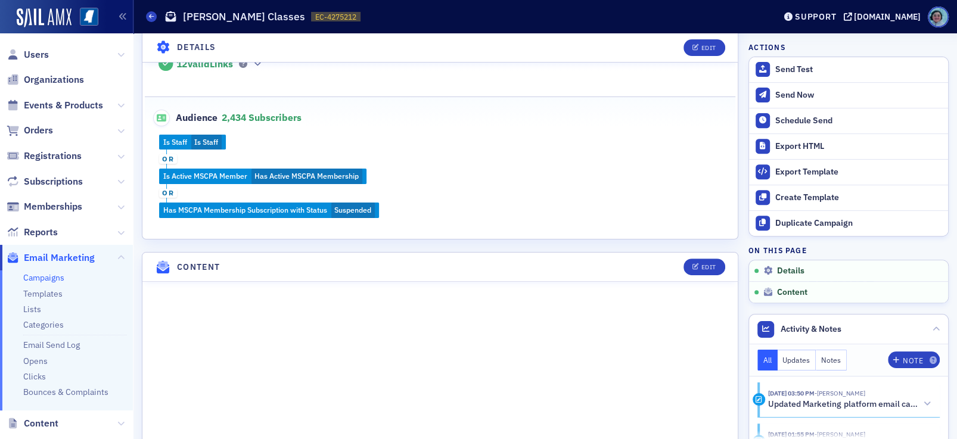
scroll to position [298, 0]
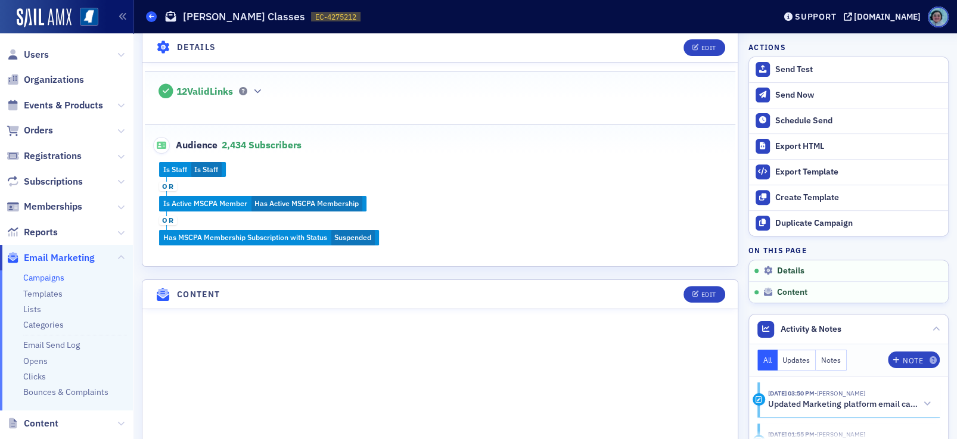
click at [150, 11] on span at bounding box center [151, 16] width 11 height 11
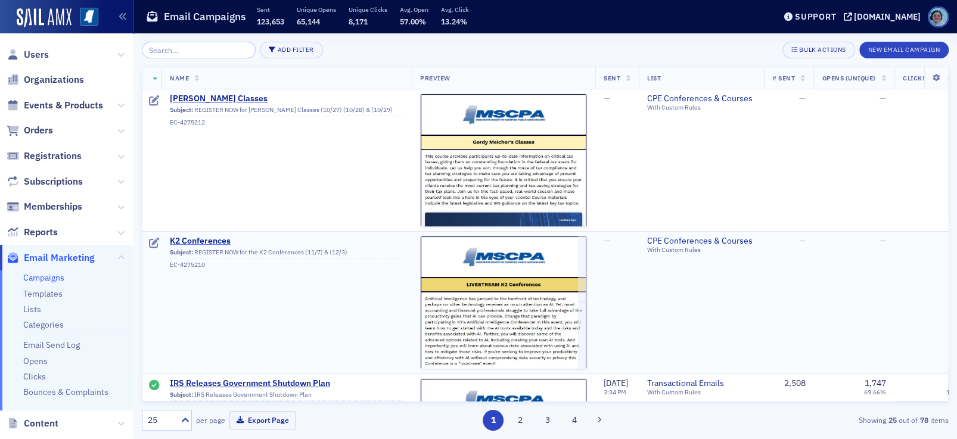
click at [213, 236] on span "K2 Conferences" at bounding box center [287, 241] width 234 height 11
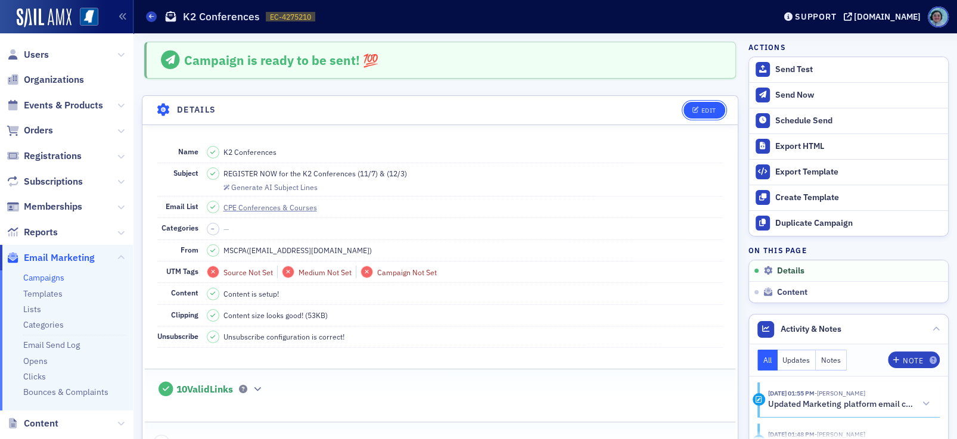
click at [701, 108] on div "Edit" at bounding box center [708, 110] width 15 height 7
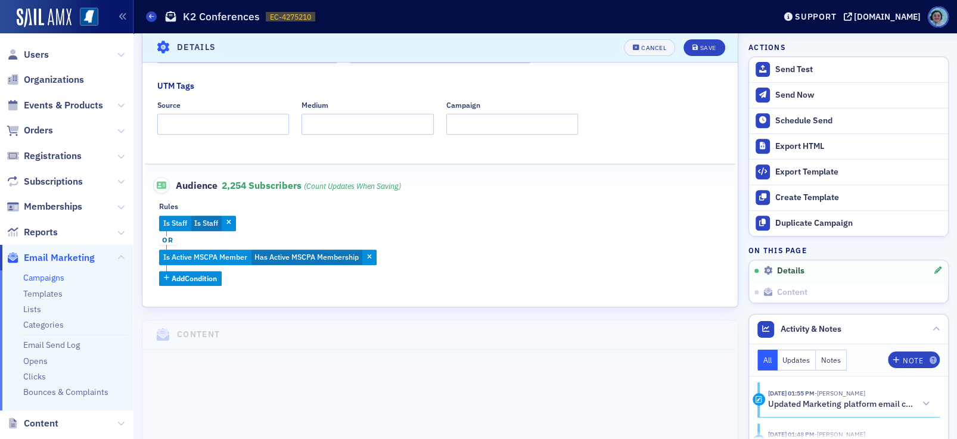
scroll to position [353, 0]
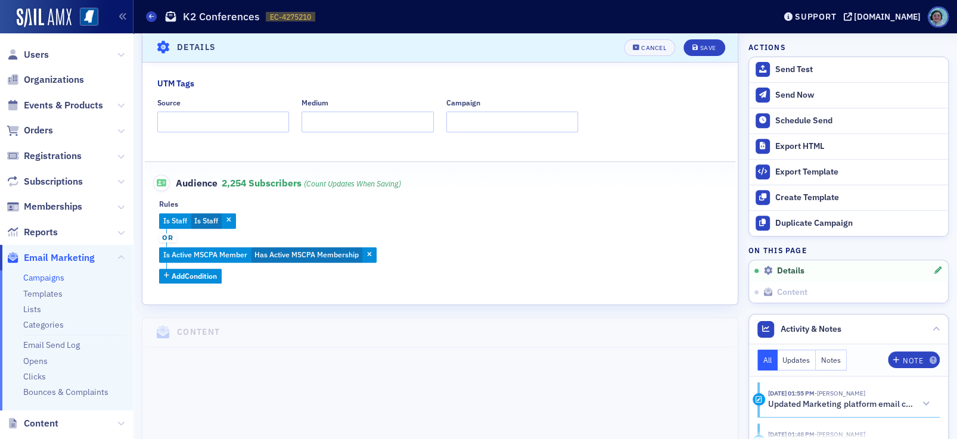
click at [201, 267] on div "Is Staff Is Staff or Is Active MSCPA Member Has Active MSCPA Membership Add Con…" at bounding box center [440, 248] width 562 height 70
click at [205, 273] on span "Add Condition" at bounding box center [194, 276] width 45 height 11
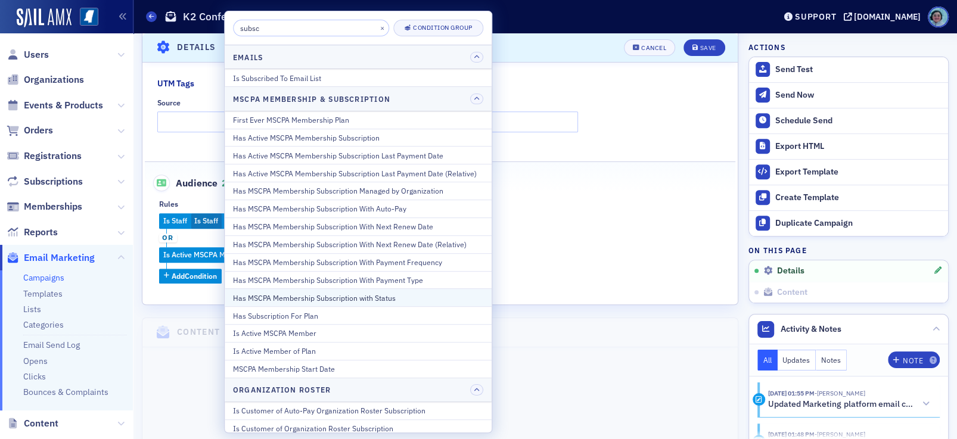
type input "subsc"
click at [396, 297] on div "Has MSCPA Membership Subscription with Status" at bounding box center [358, 298] width 250 height 11
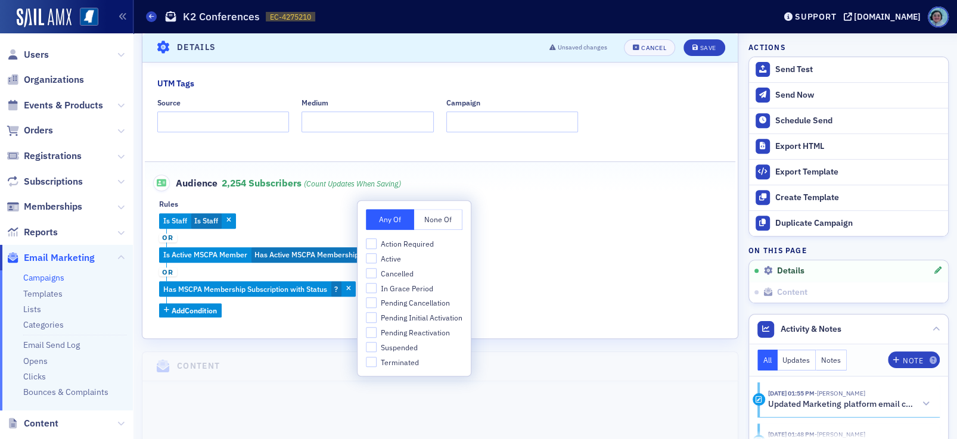
click at [411, 346] on span "Suspended" at bounding box center [399, 348] width 37 height 10
click at [377, 346] on input "Suspended" at bounding box center [371, 347] width 11 height 11
checkbox input "true"
click at [700, 47] on div "Save" at bounding box center [708, 48] width 16 height 7
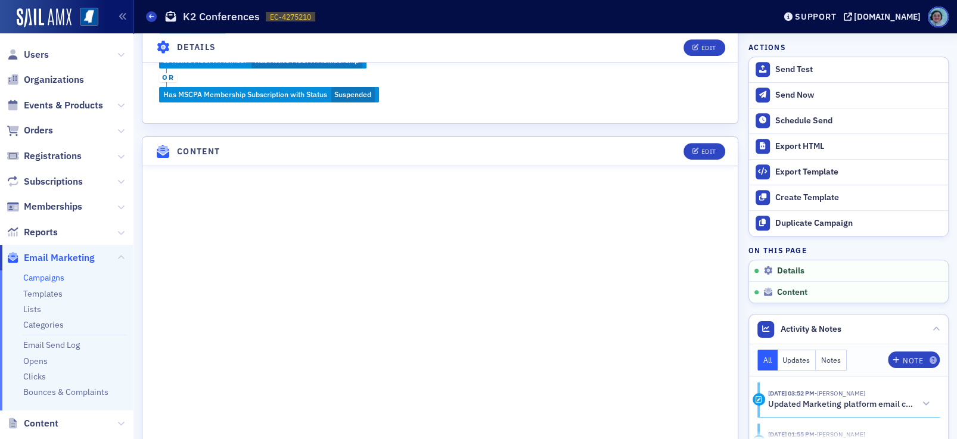
scroll to position [413, 0]
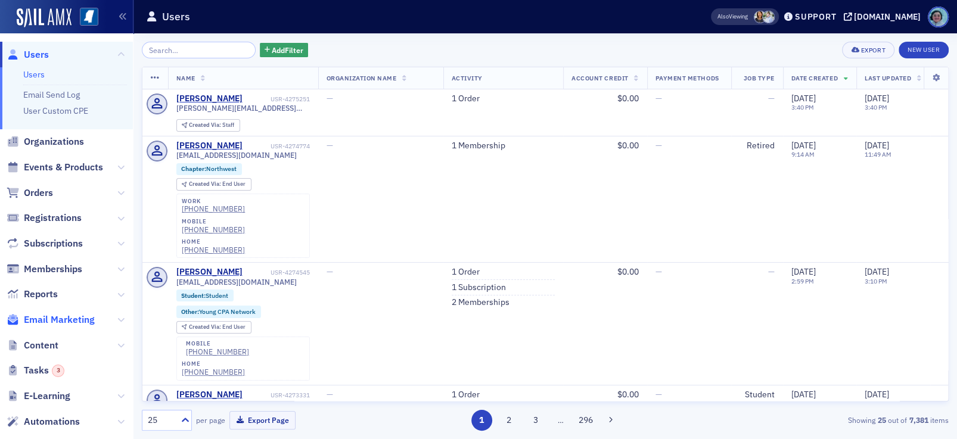
click at [76, 321] on span "Email Marketing" at bounding box center [59, 319] width 71 height 13
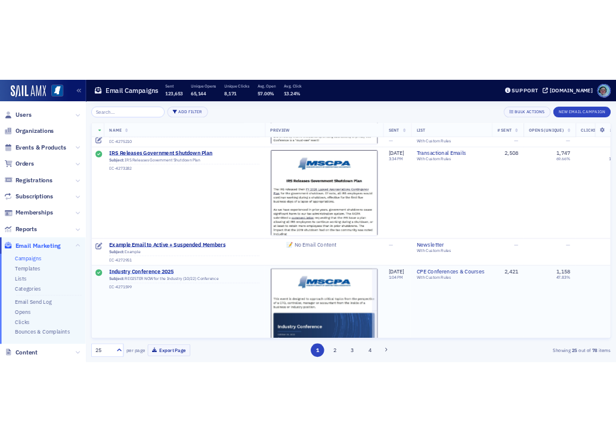
scroll to position [298, 0]
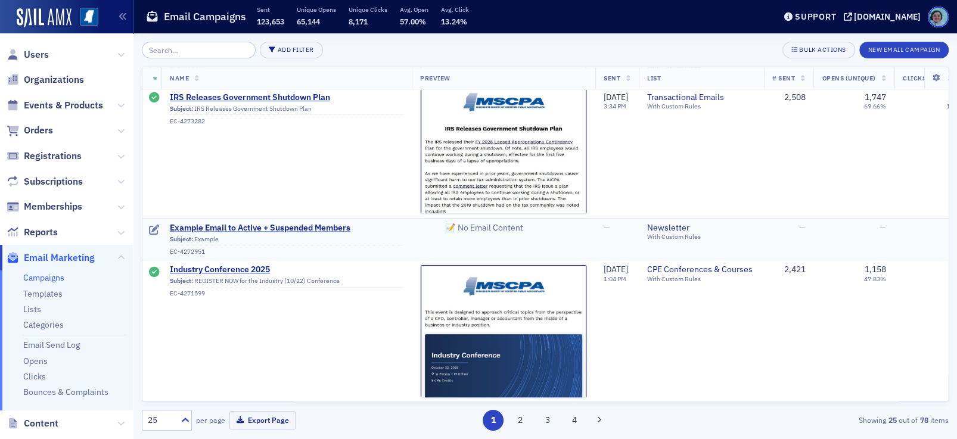
click at [270, 226] on span "Example Email to Active + Suspended Members" at bounding box center [287, 228] width 234 height 11
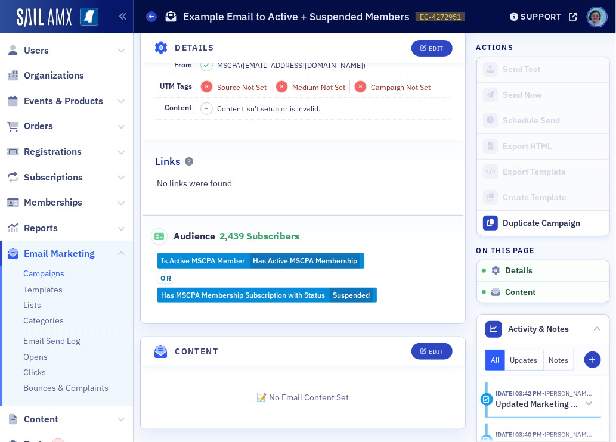
scroll to position [192, 0]
